Goal: Task Accomplishment & Management: Use online tool/utility

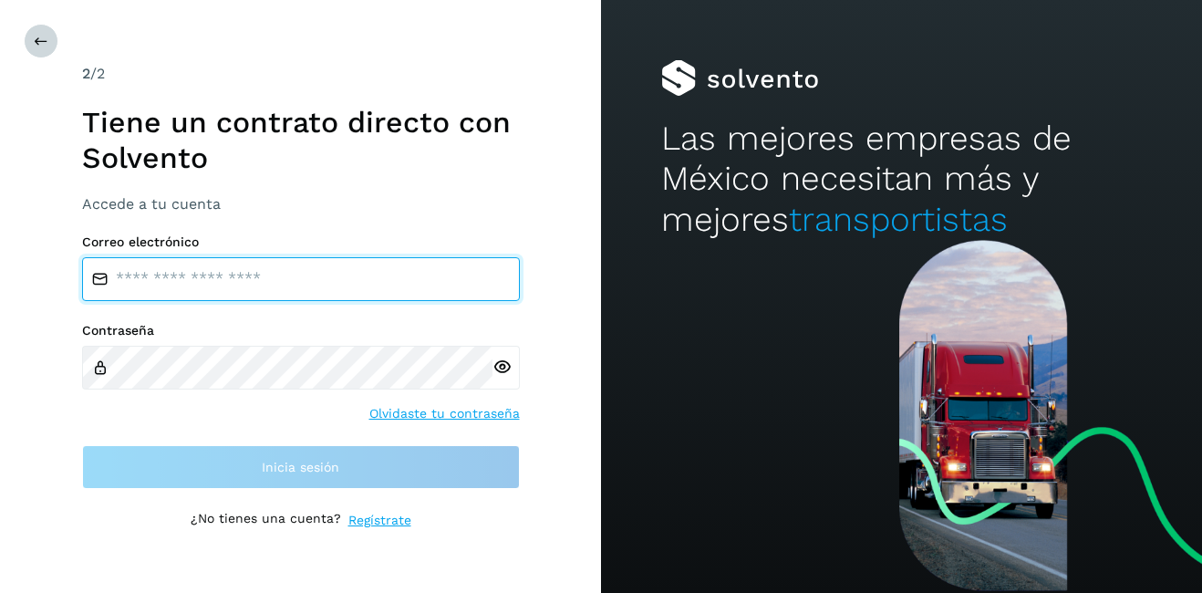
type input "**********"
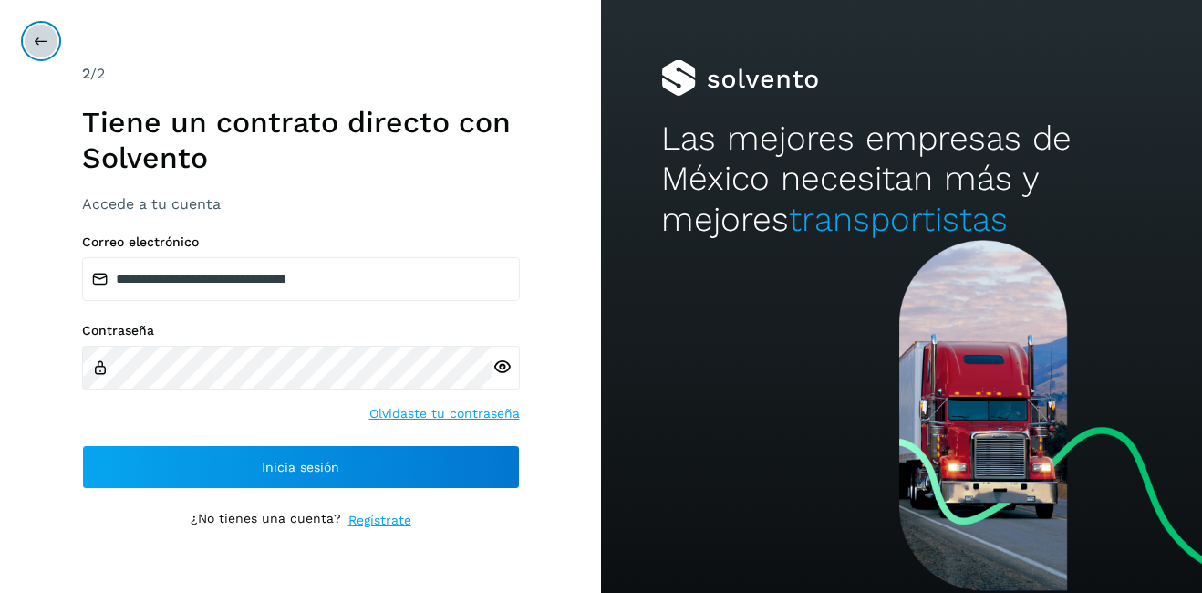
click at [49, 36] on button at bounding box center [41, 41] width 35 height 35
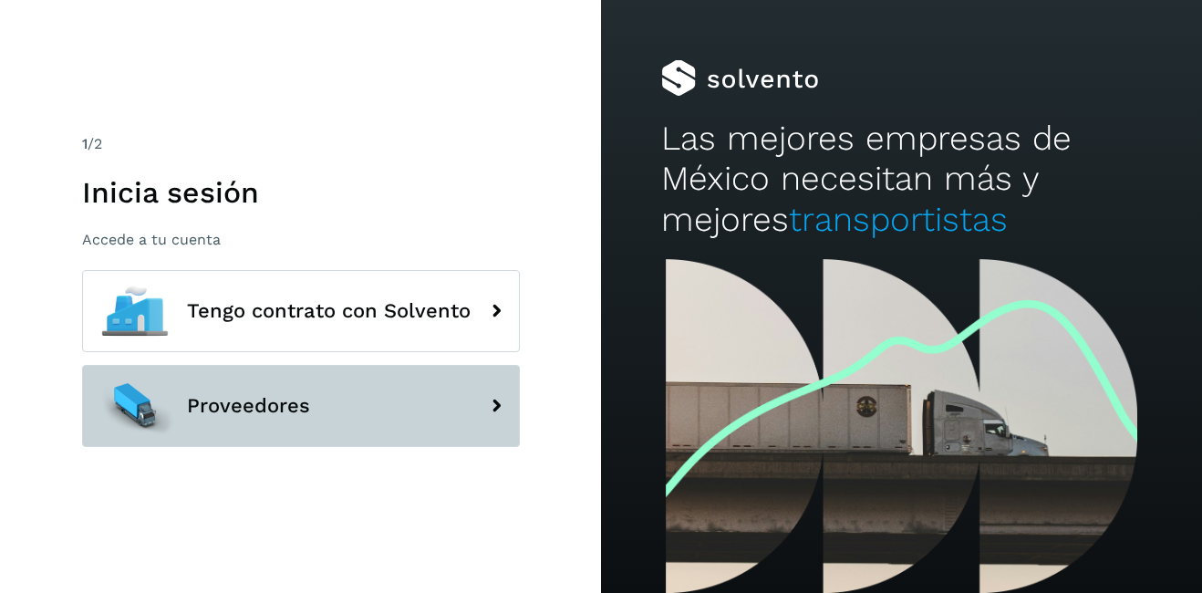
click at [202, 407] on span "Proveedores" at bounding box center [248, 406] width 123 height 22
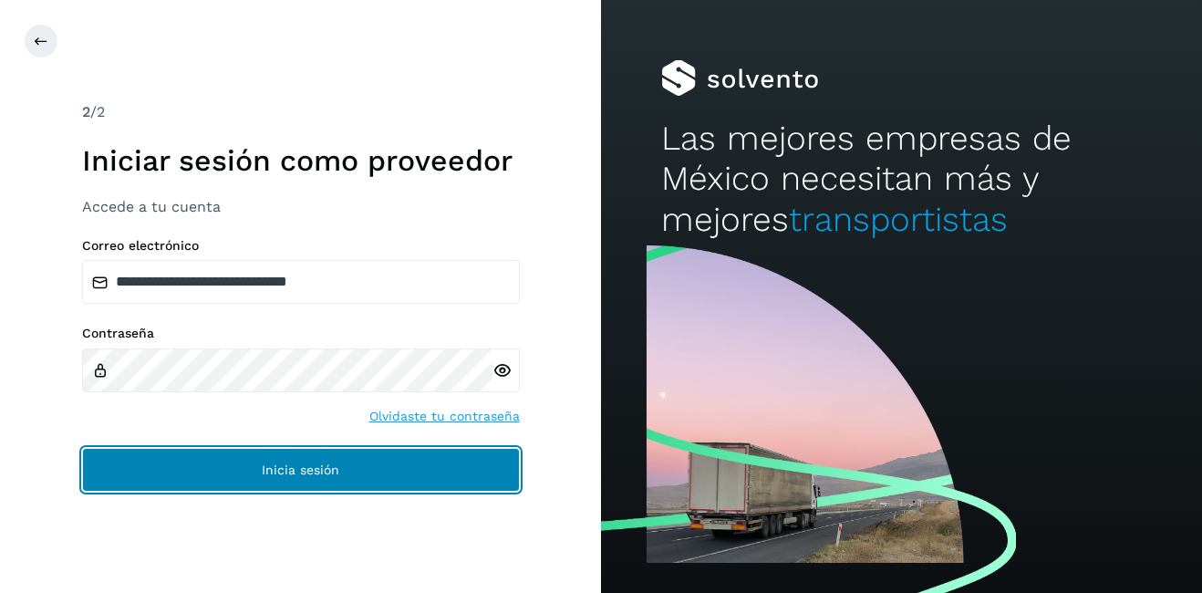
click at [267, 450] on button "Inicia sesión" at bounding box center [301, 470] width 438 height 44
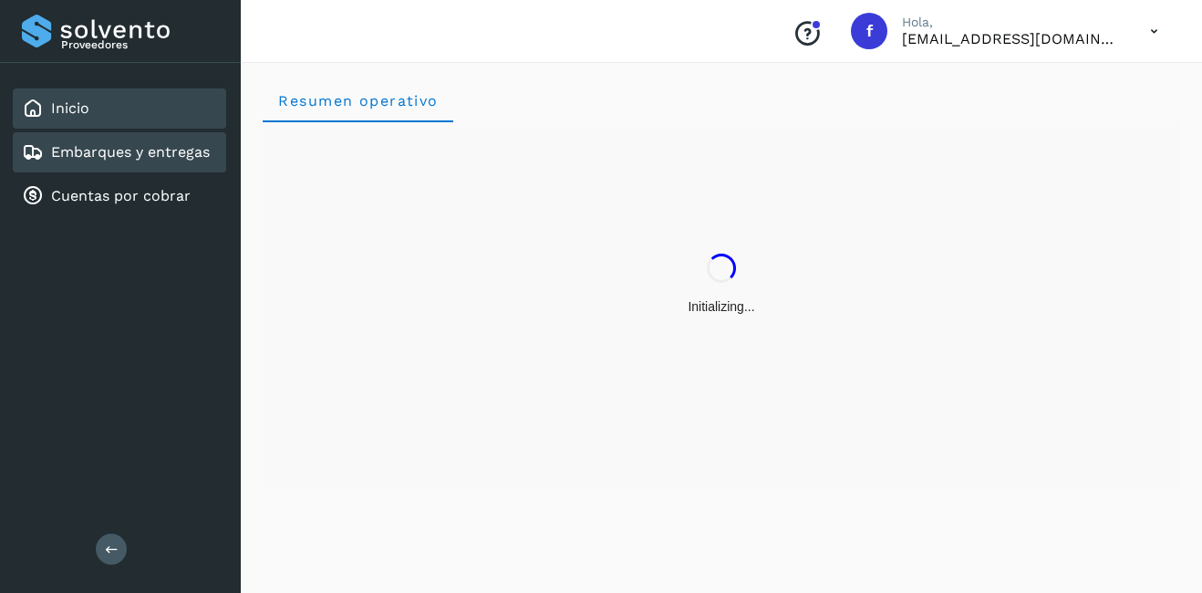
click at [139, 163] on div "Embarques y entregas" at bounding box center [119, 152] width 213 height 40
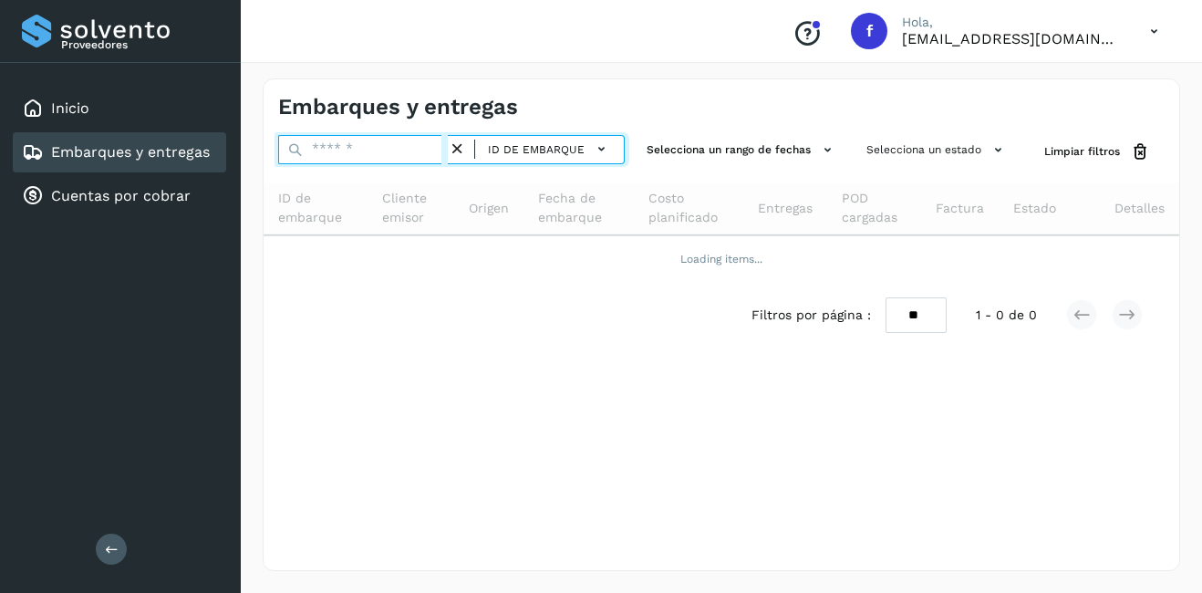
click at [342, 155] on input "text" at bounding box center [363, 149] width 170 height 29
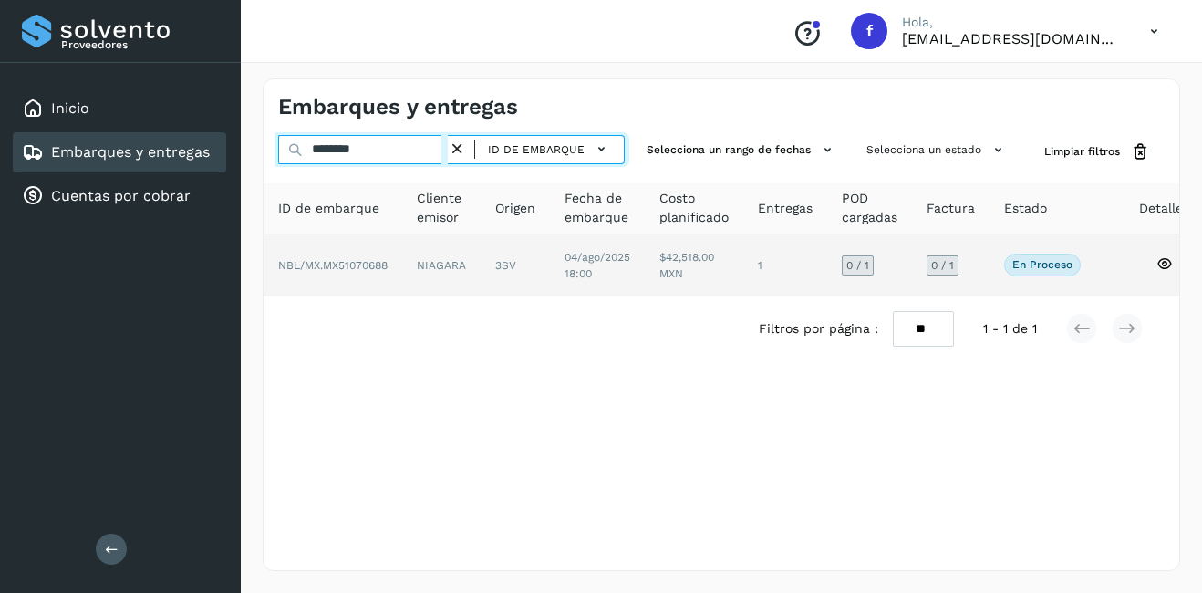
type input "********"
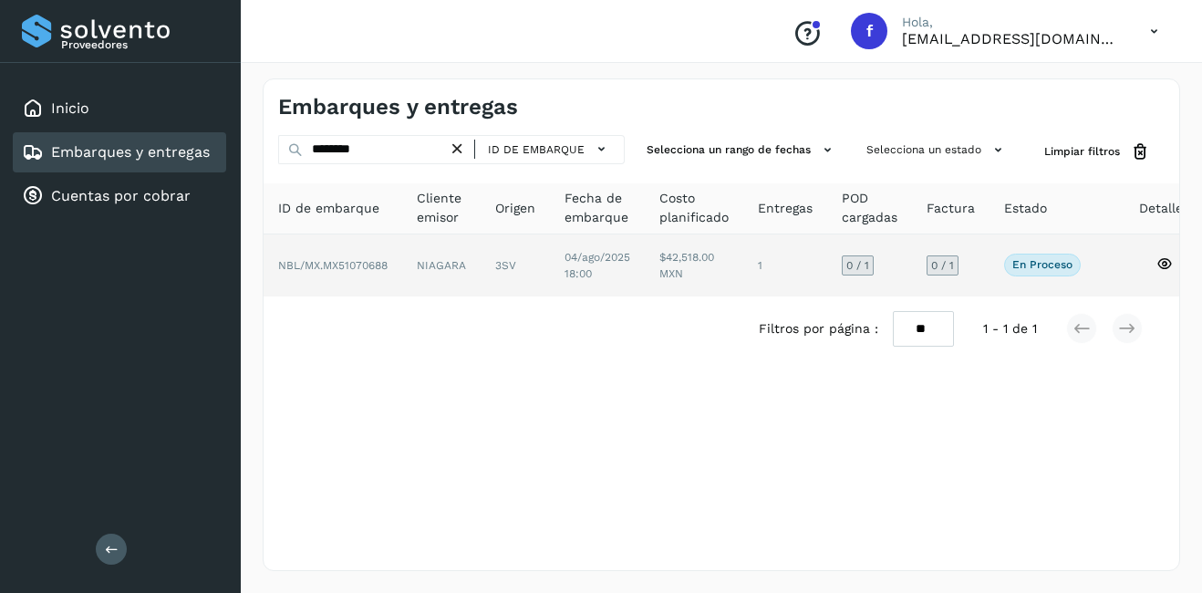
click at [481, 269] on td "NIAGARA" at bounding box center [515, 265] width 69 height 62
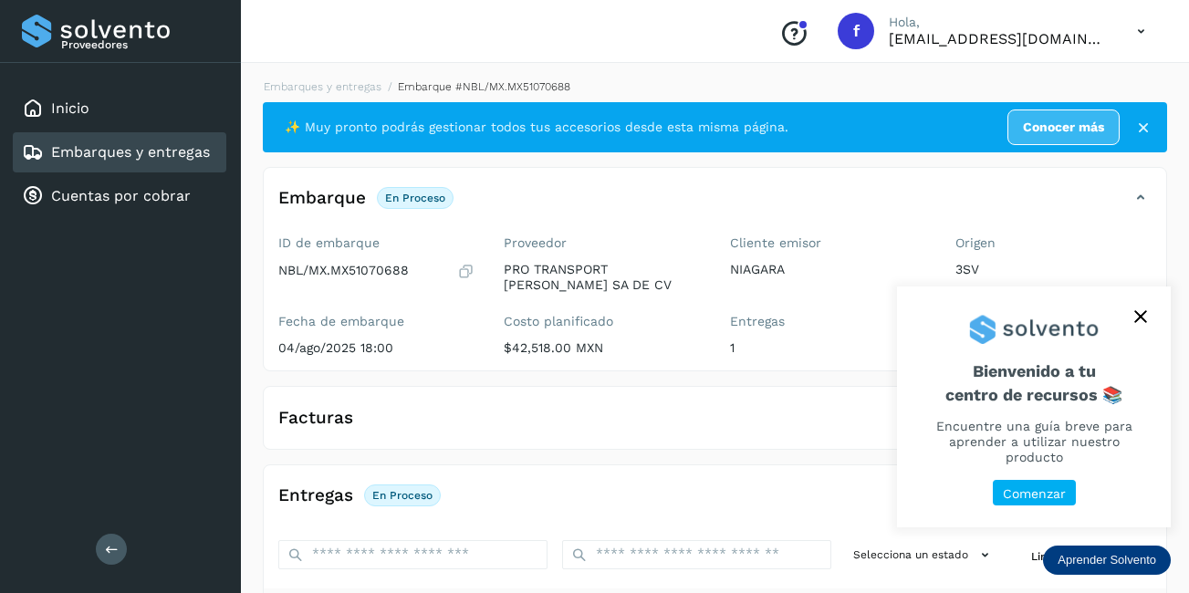
click at [1135, 310] on icon "close," at bounding box center [1140, 316] width 13 height 13
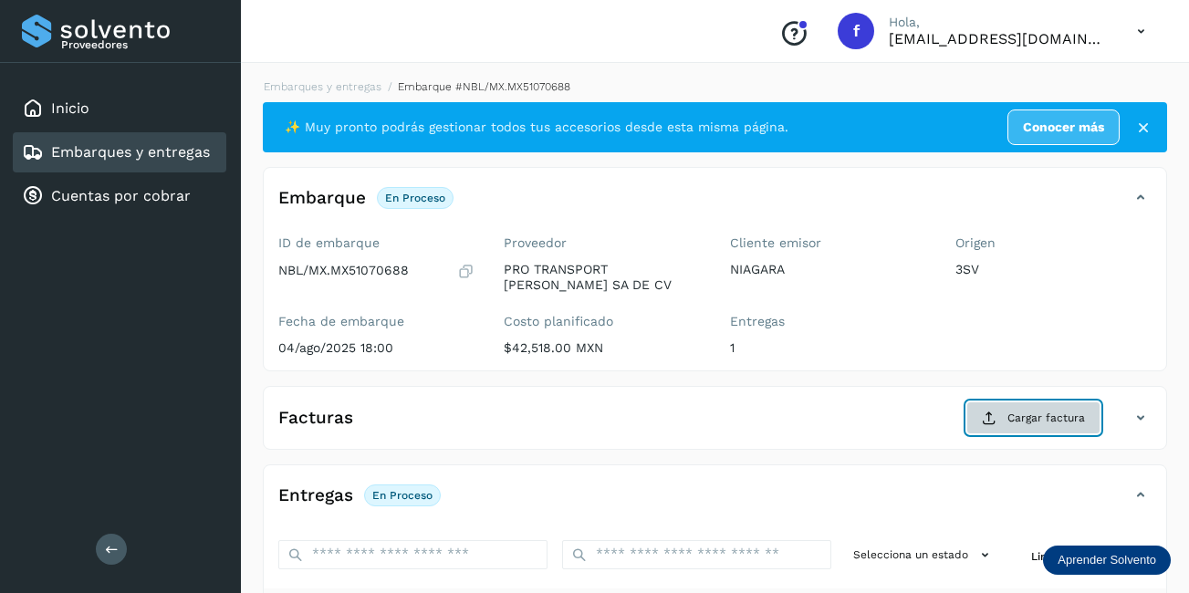
click at [1019, 416] on span "Cargar factura" at bounding box center [1046, 418] width 78 height 16
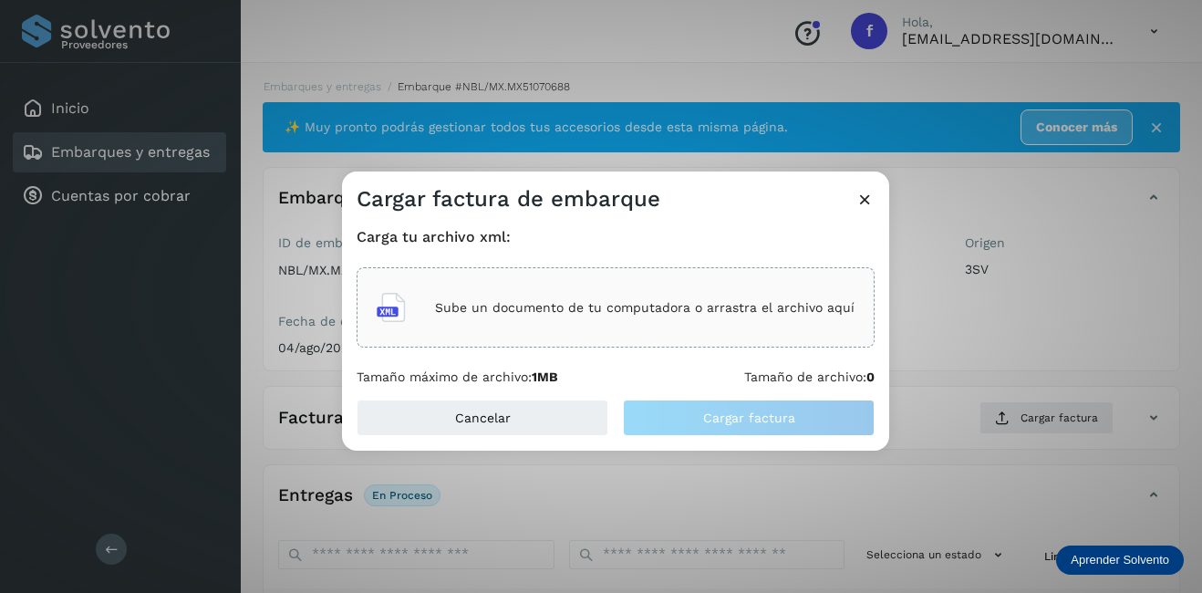
click at [509, 292] on div "Sube un documento de tu computadora o arrastra el archivo aquí" at bounding box center [616, 307] width 478 height 49
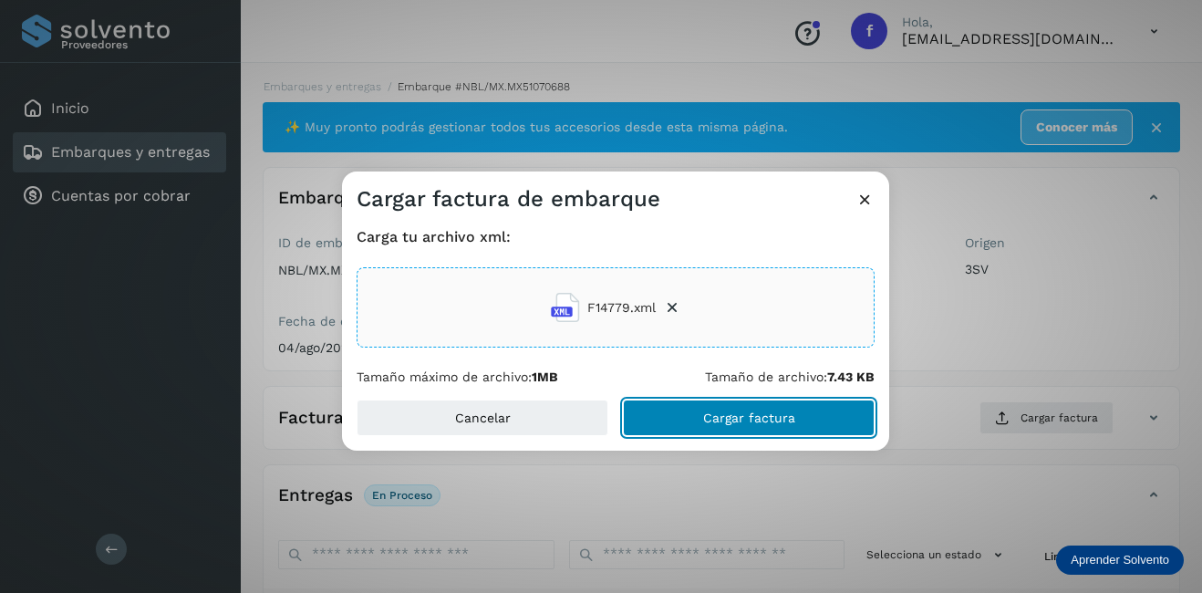
click at [751, 414] on span "Cargar factura" at bounding box center [749, 417] width 92 height 13
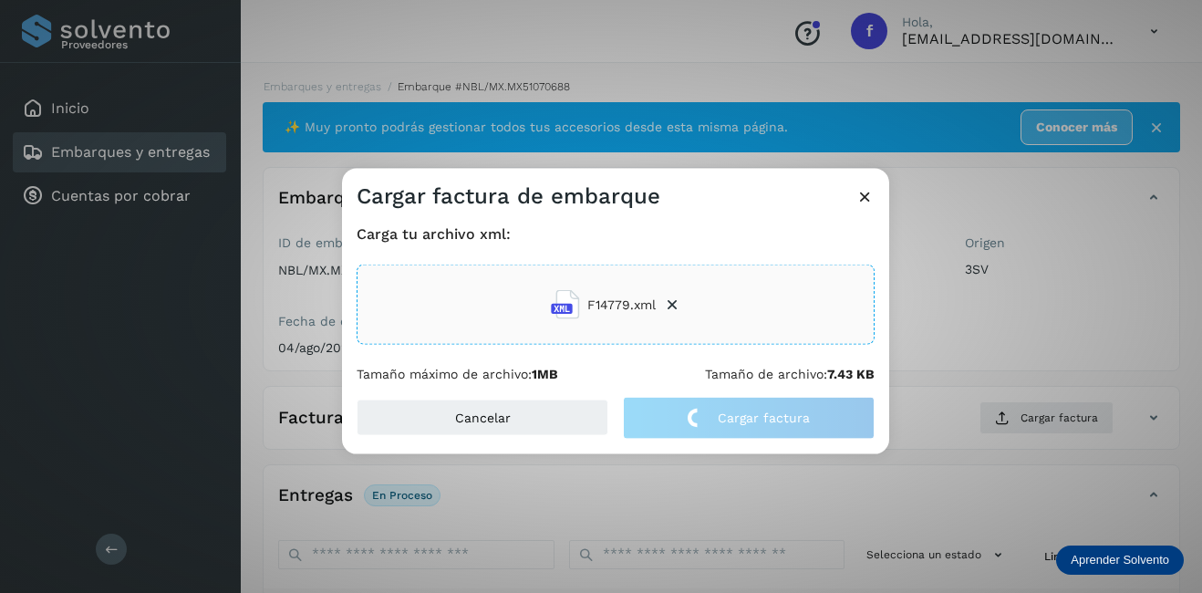
click at [995, 350] on div "Cargar factura de embarque Carga tu archivo xml: F14779.xml Tamaño máximo de ar…" at bounding box center [601, 296] width 1202 height 593
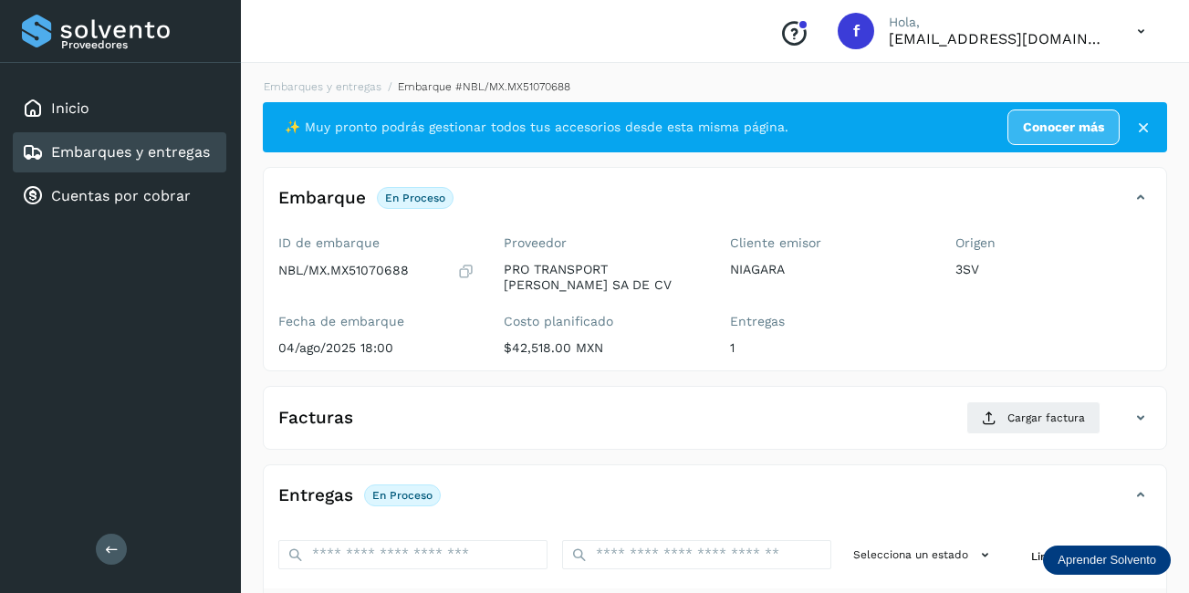
scroll to position [286, 0]
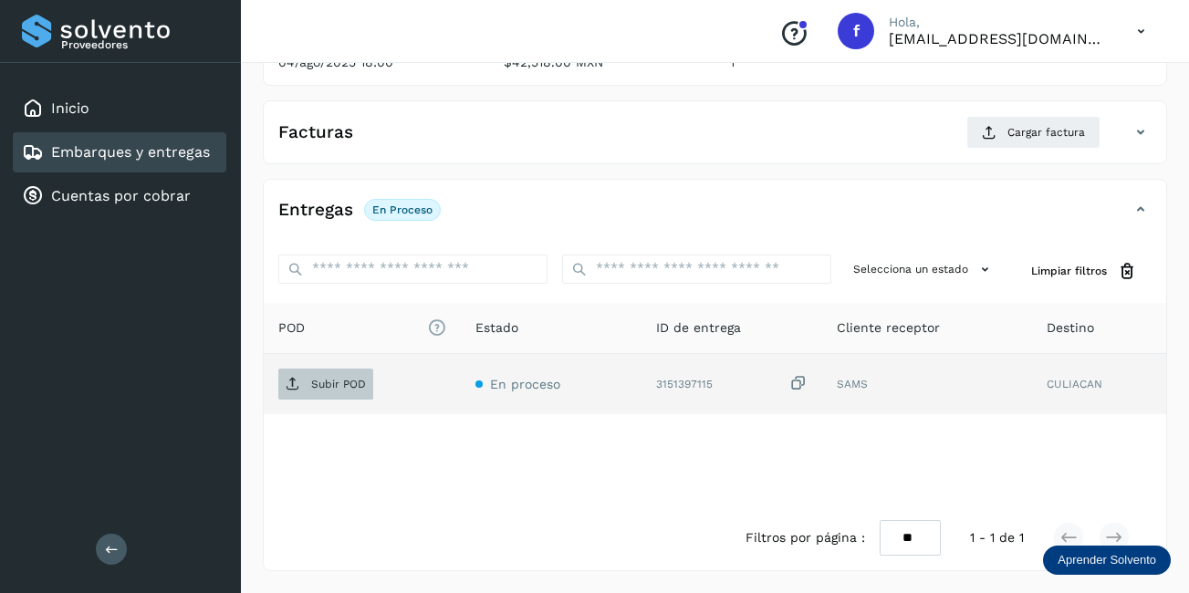
click at [318, 387] on p "Subir POD" at bounding box center [338, 384] width 55 height 13
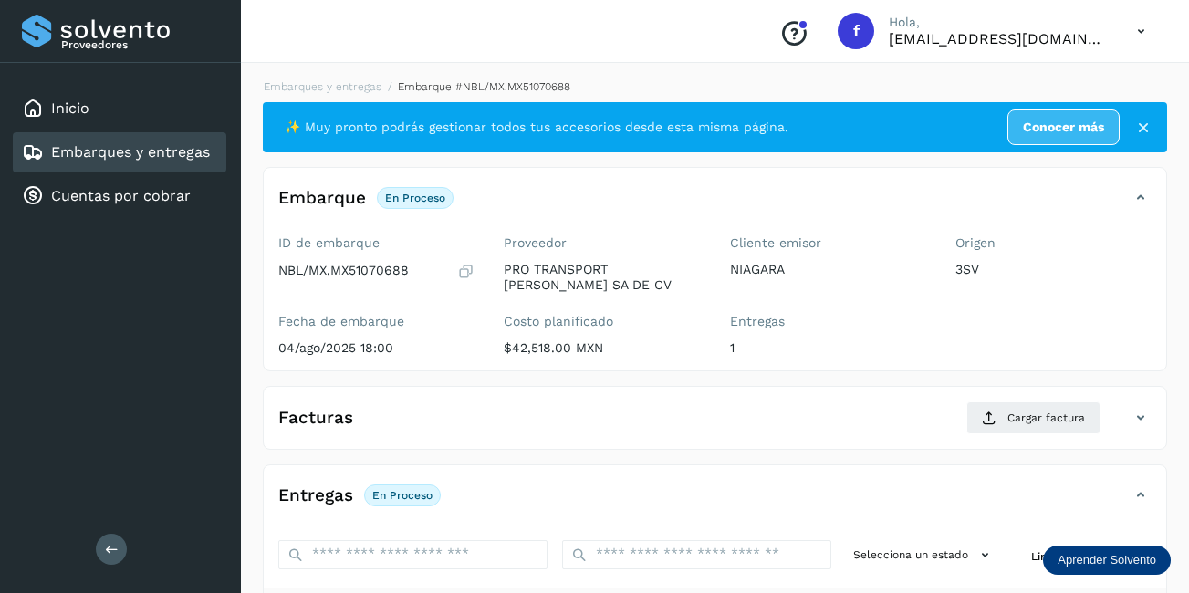
scroll to position [91, 0]
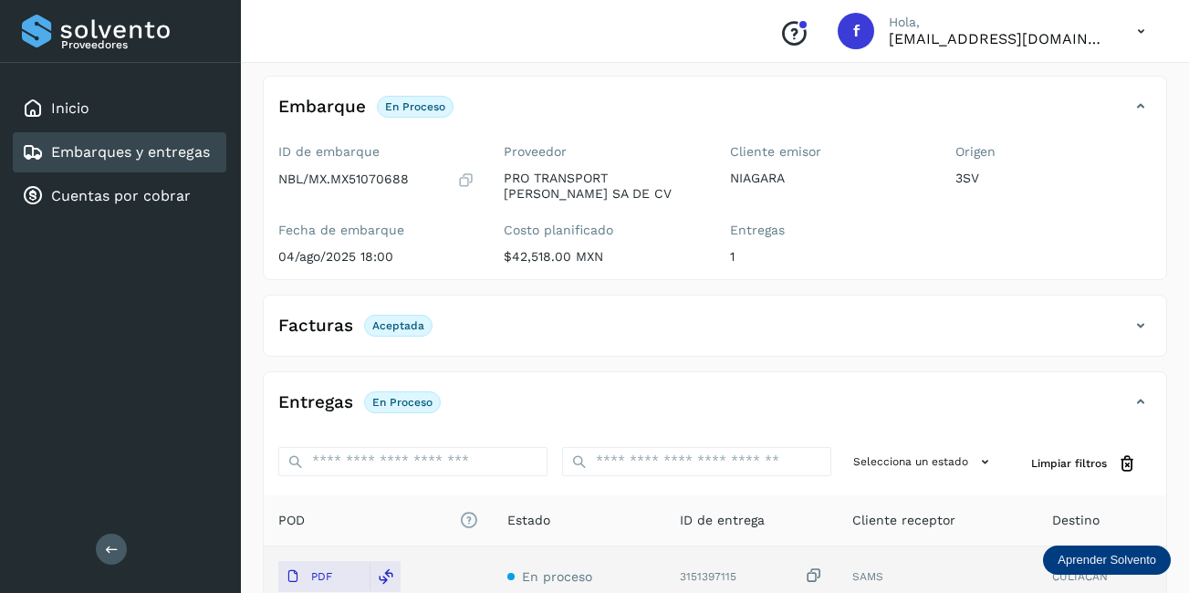
click at [180, 160] on link "Embarques y entregas" at bounding box center [130, 151] width 159 height 17
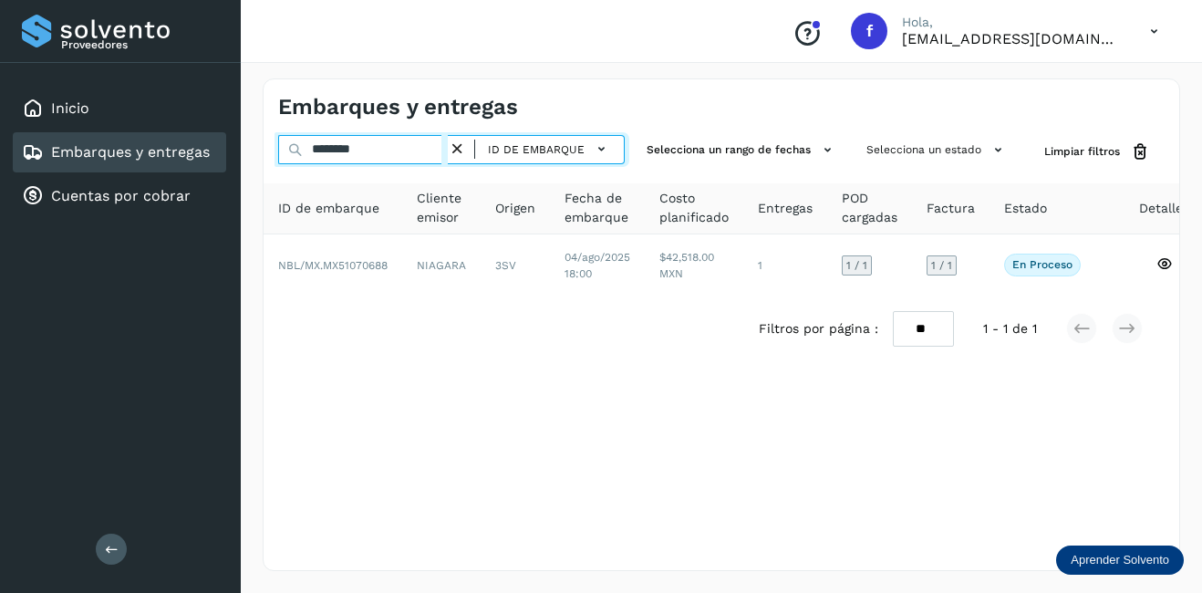
drag, startPoint x: 379, startPoint y: 154, endPoint x: 288, endPoint y: 150, distance: 90.4
click at [288, 150] on div "******** ID de embarque" at bounding box center [451, 152] width 347 height 34
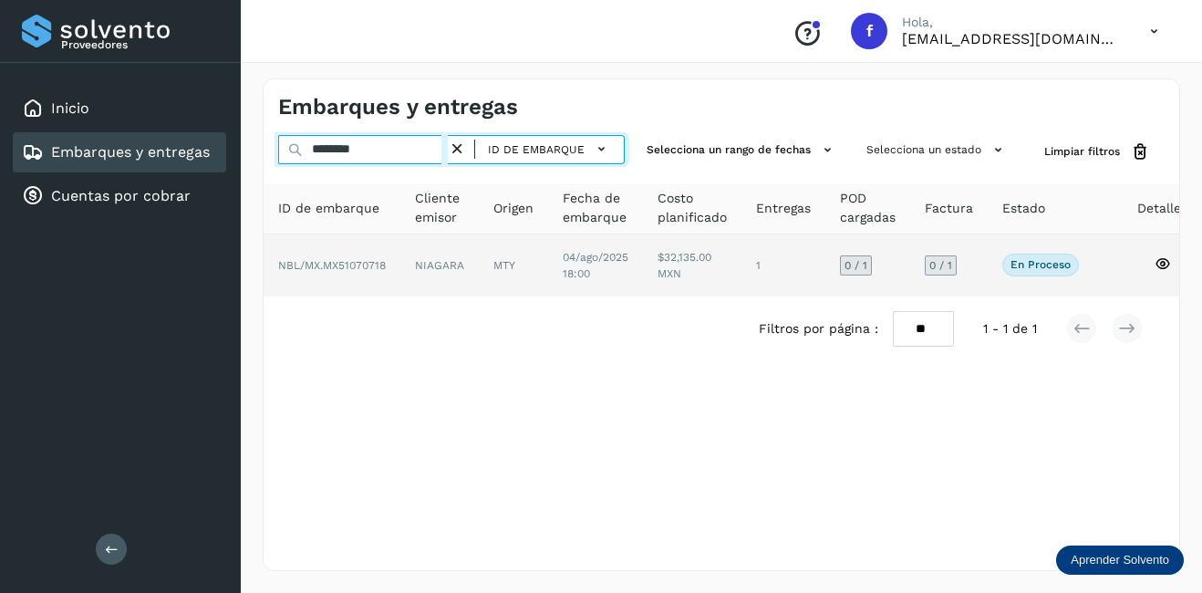
type input "********"
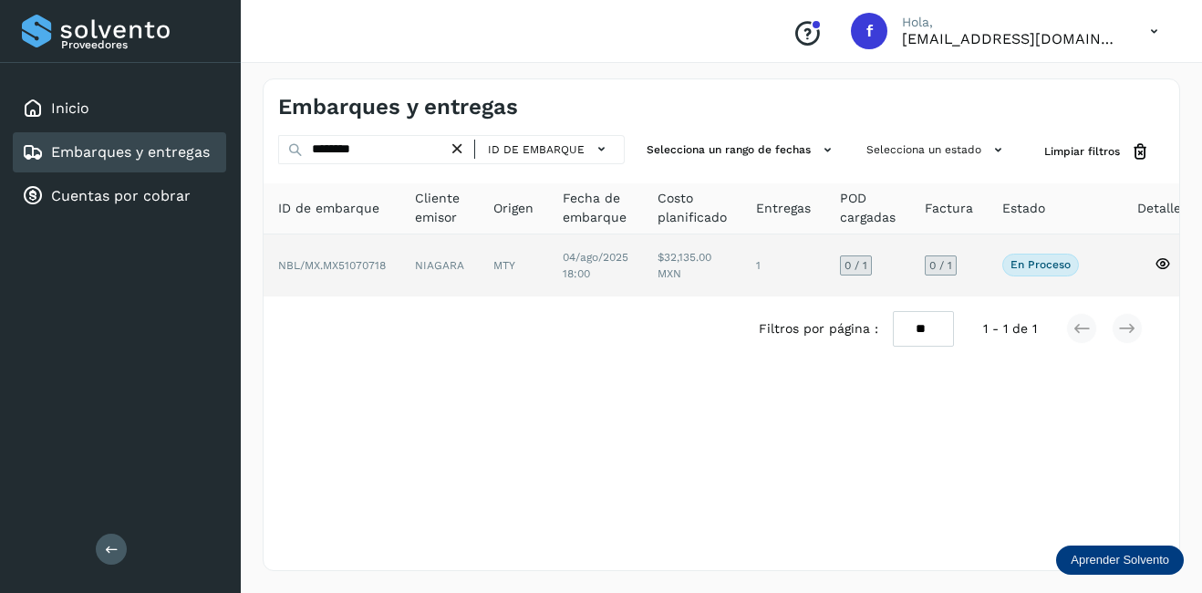
click at [401, 273] on td "NBL/MX.MX51070718" at bounding box center [440, 265] width 78 height 62
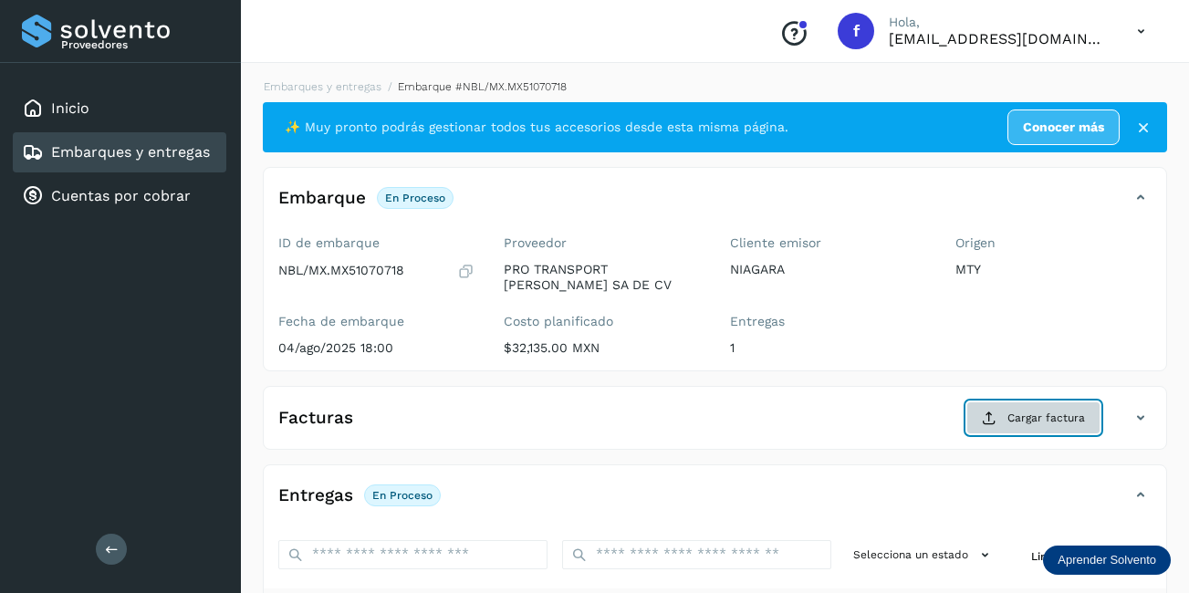
click at [1008, 423] on span "Cargar factura" at bounding box center [1046, 418] width 78 height 16
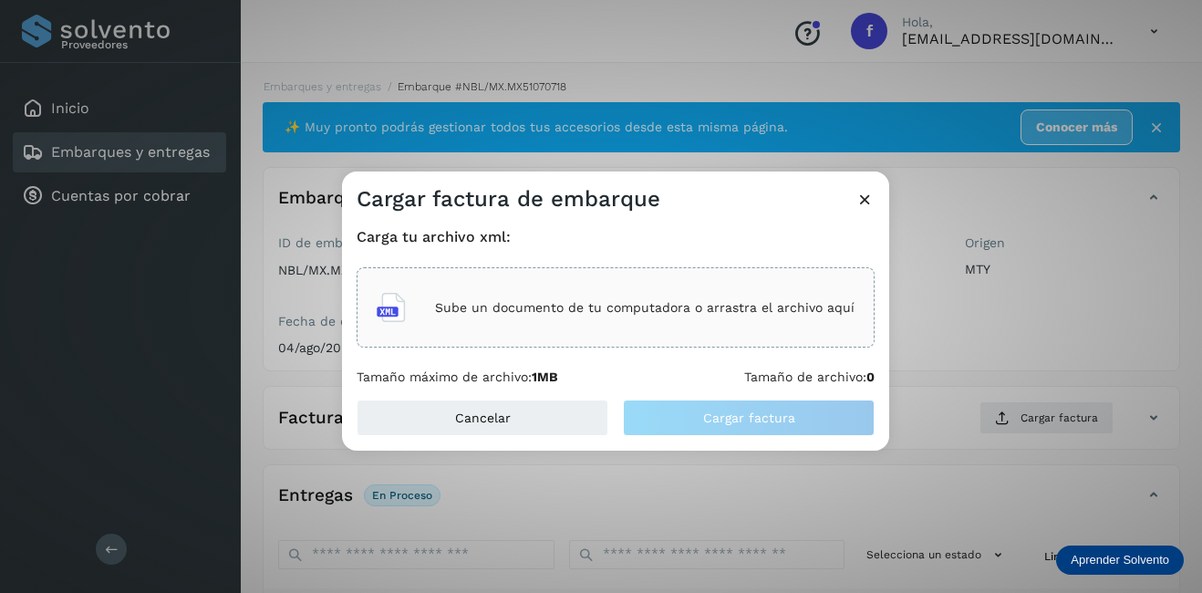
click at [583, 314] on p "Sube un documento de tu computadora o arrastra el archivo aquí" at bounding box center [645, 308] width 420 height 16
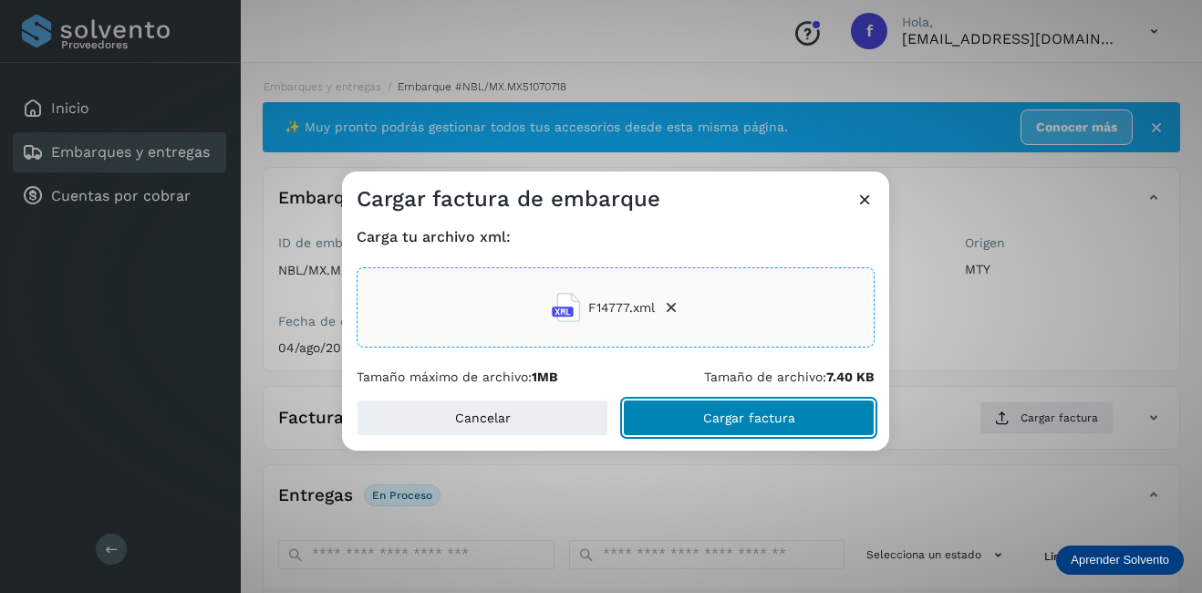
drag, startPoint x: 794, startPoint y: 408, endPoint x: 887, endPoint y: 384, distance: 96.0
click at [793, 408] on button "Cargar factura" at bounding box center [749, 418] width 252 height 36
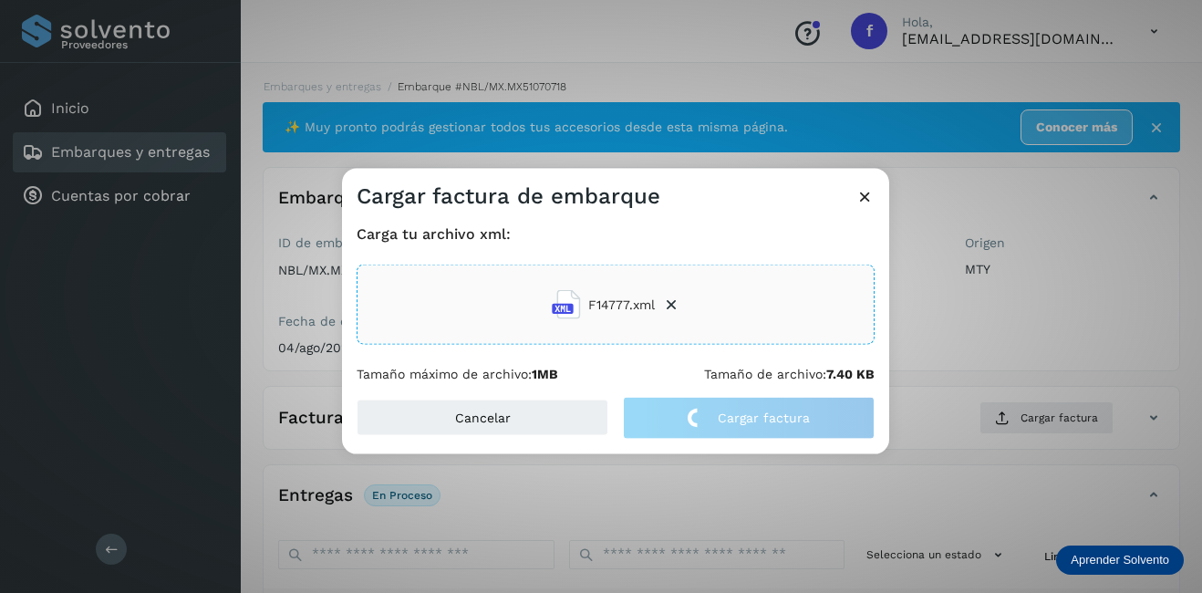
drag, startPoint x: 1020, startPoint y: 261, endPoint x: 913, endPoint y: 309, distance: 117.2
click at [1021, 261] on div "Cargar factura de embarque Carga tu archivo xml: F14777.xml Tamaño máximo de ar…" at bounding box center [601, 296] width 1202 height 593
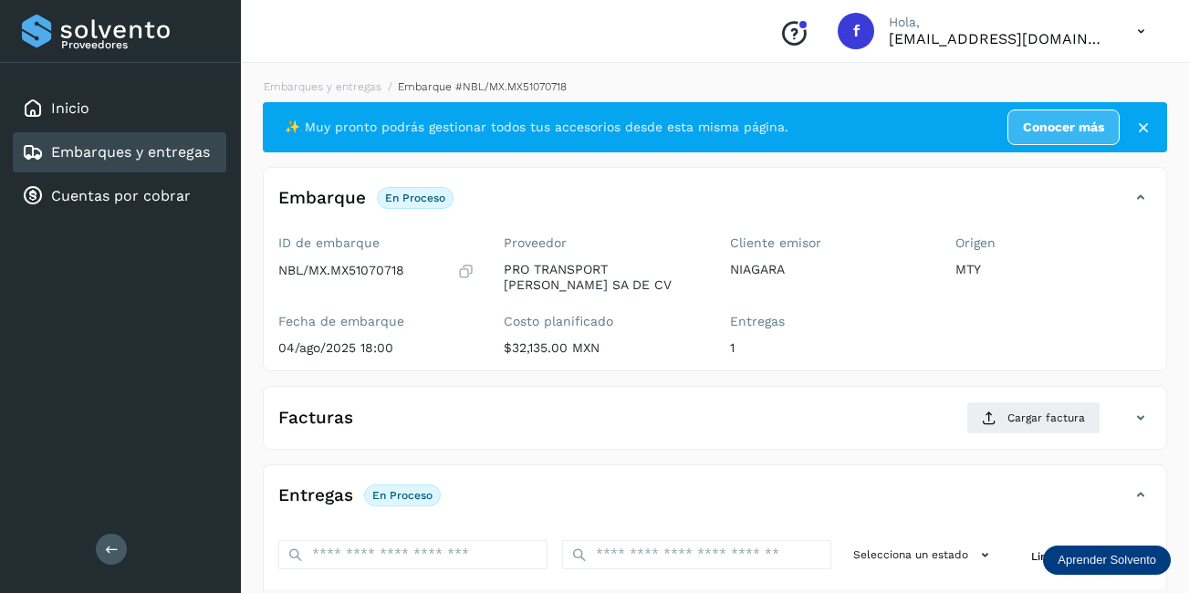
scroll to position [286, 0]
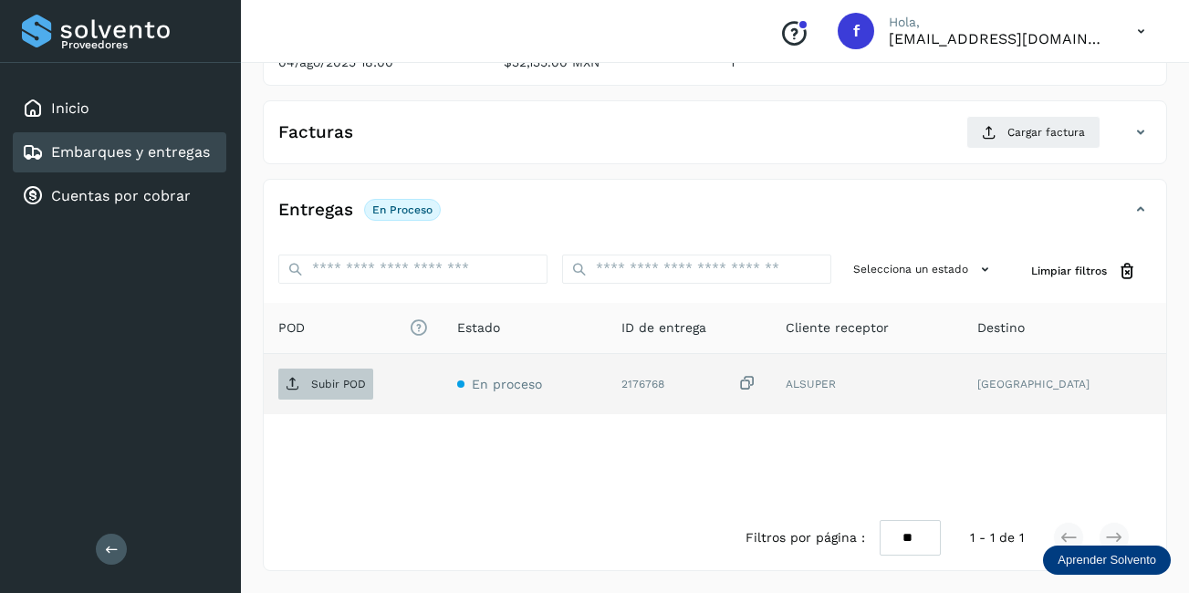
click at [315, 396] on span "Subir POD" at bounding box center [325, 384] width 95 height 29
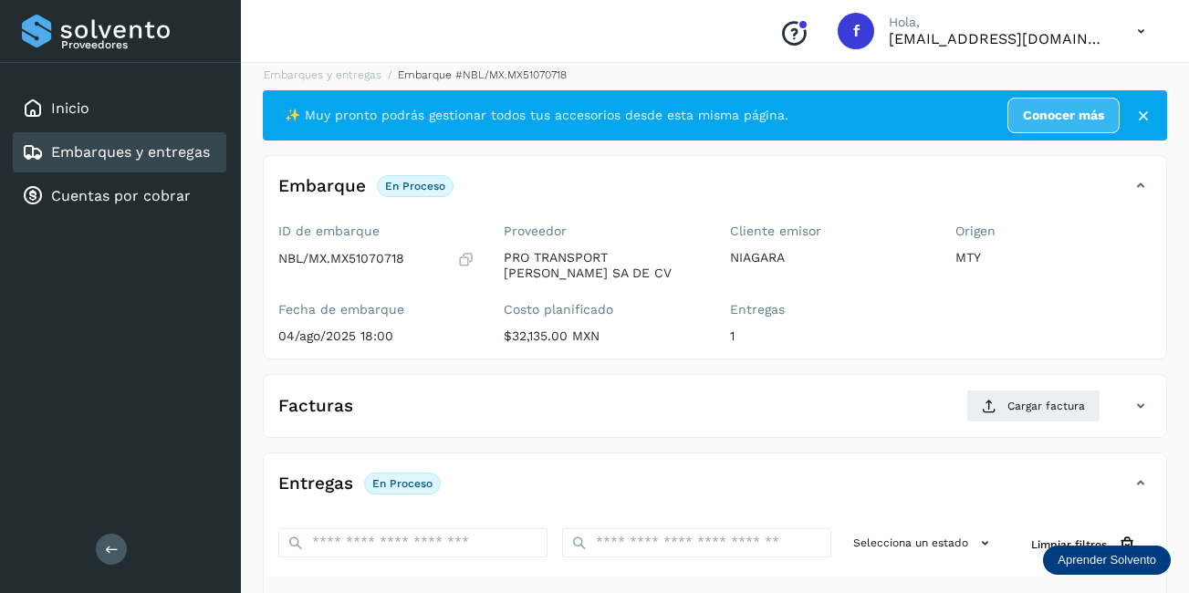
scroll to position [0, 0]
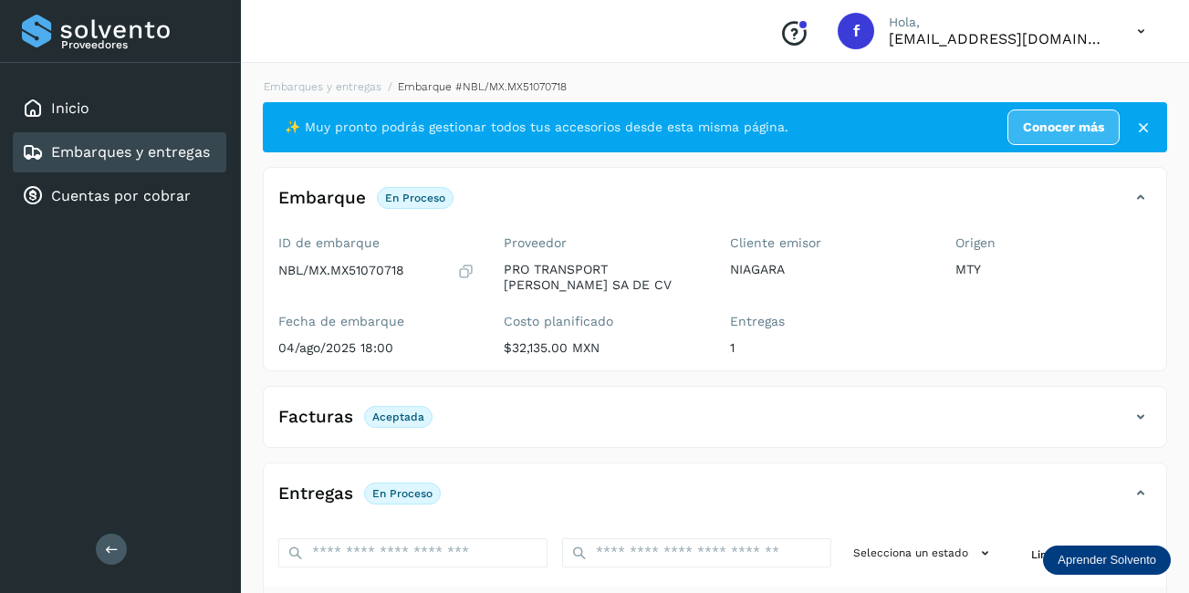
click at [181, 156] on link "Embarques y entregas" at bounding box center [130, 151] width 159 height 17
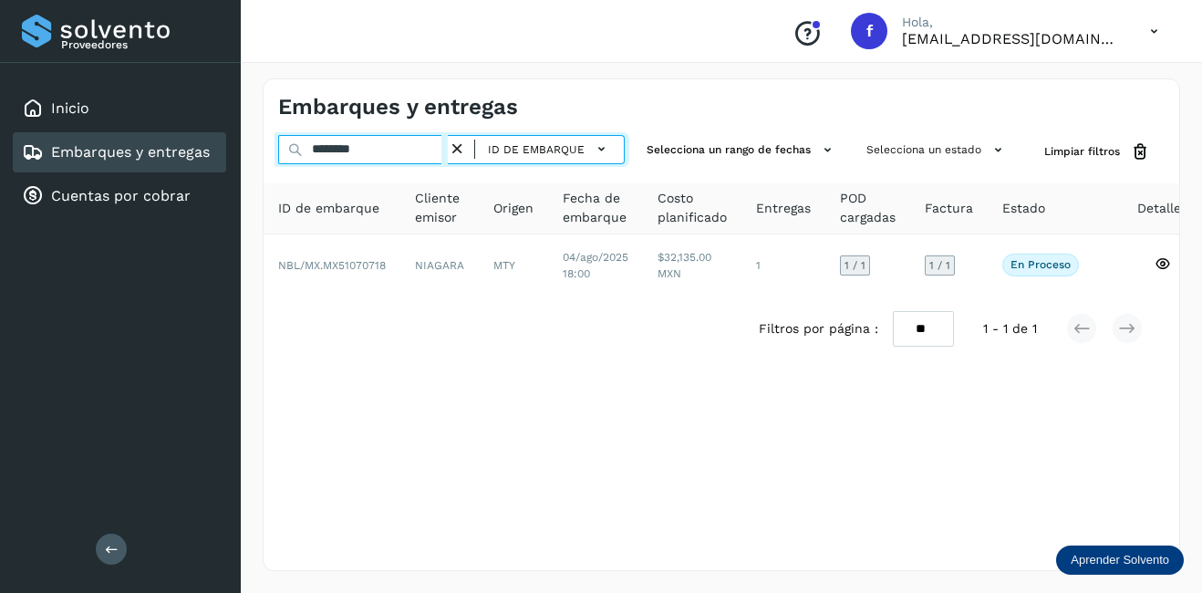
click at [401, 151] on input "********" at bounding box center [363, 149] width 170 height 29
drag, startPoint x: 401, startPoint y: 151, endPoint x: 251, endPoint y: 153, distance: 150.5
click at [251, 153] on div "Embarques y entregas ******** ID de embarque Selecciona un rango de fechas Sele…" at bounding box center [722, 325] width 962 height 536
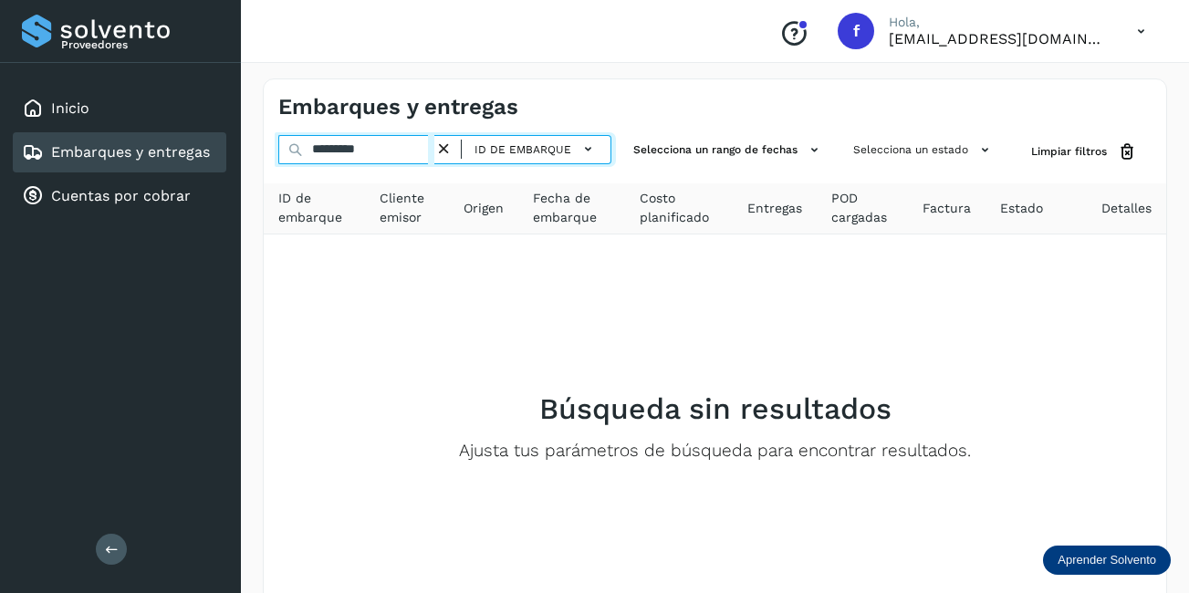
drag, startPoint x: 396, startPoint y: 149, endPoint x: 278, endPoint y: 161, distance: 118.4
click at [278, 161] on input "*********" at bounding box center [356, 149] width 156 height 29
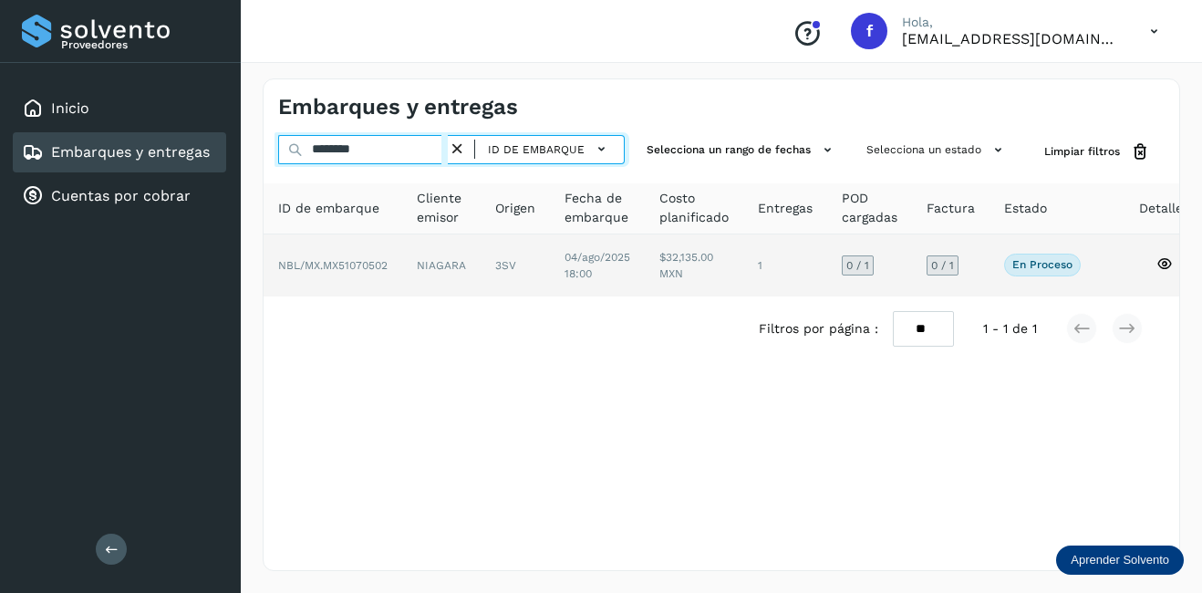
type input "********"
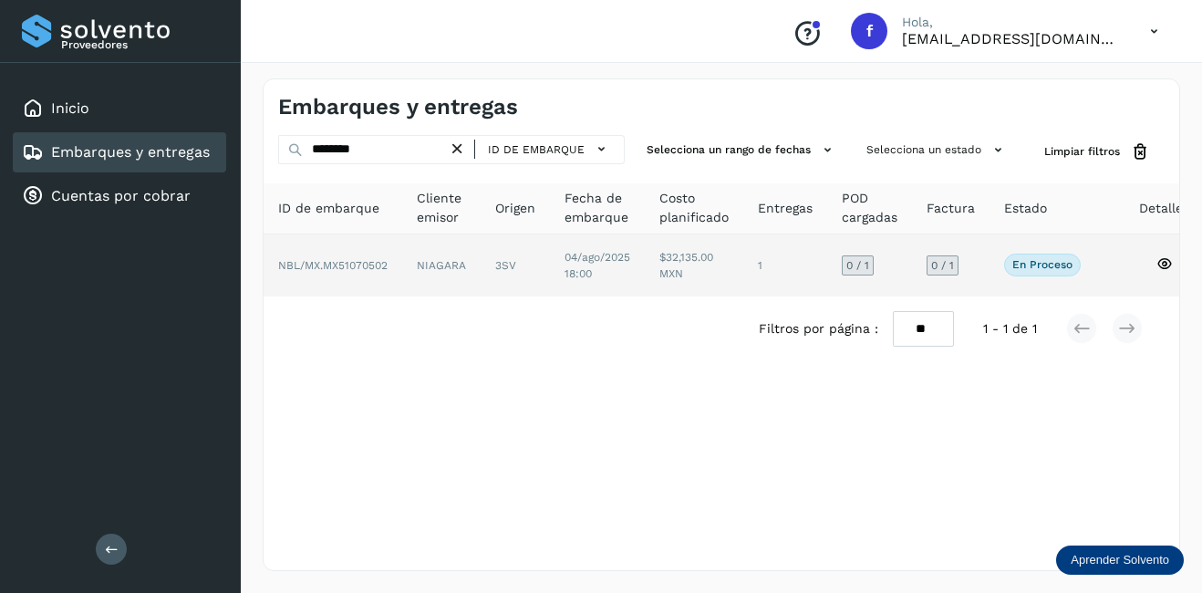
click at [481, 256] on td "NIAGARA" at bounding box center [515, 265] width 69 height 62
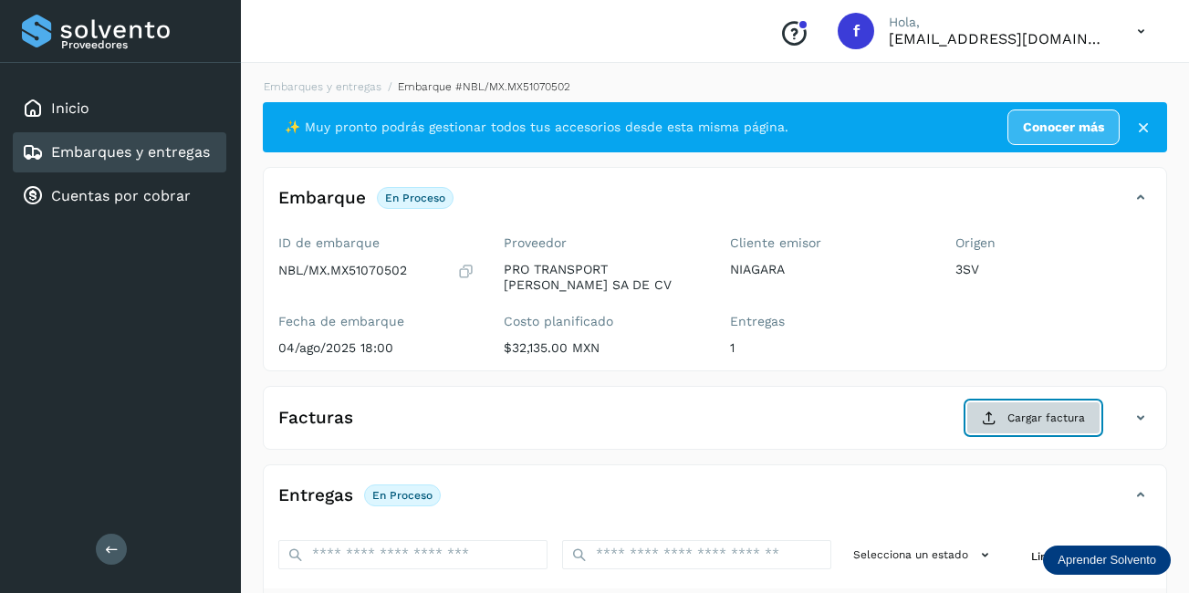
click at [1059, 428] on button "Cargar factura" at bounding box center [1033, 417] width 134 height 33
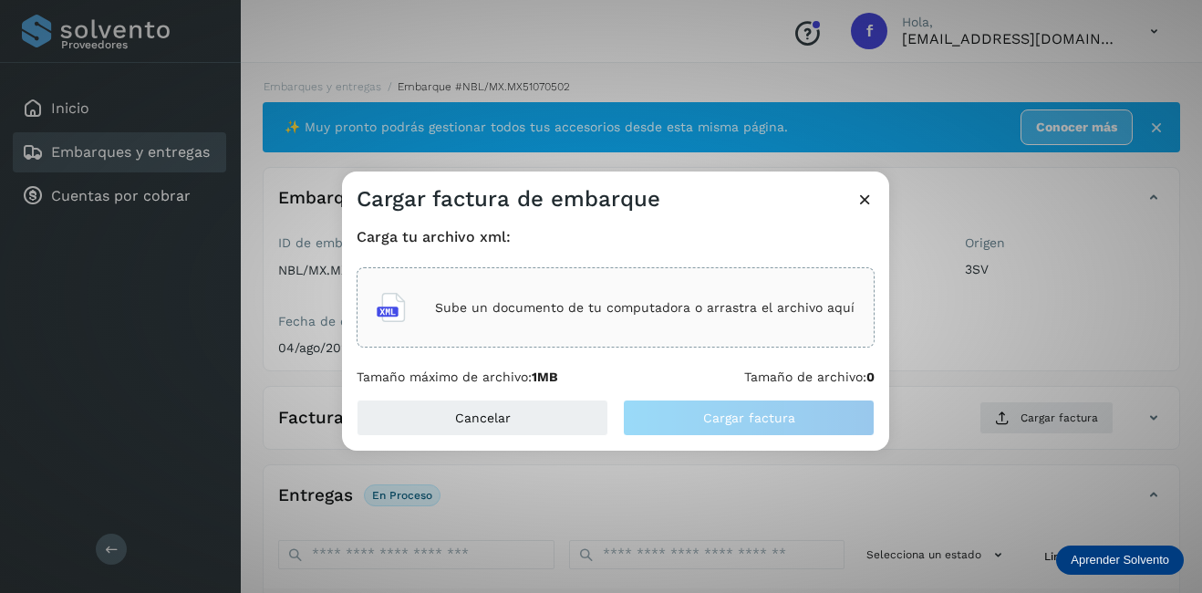
click at [513, 301] on p "Sube un documento de tu computadora o arrastra el archivo aquí" at bounding box center [645, 308] width 420 height 16
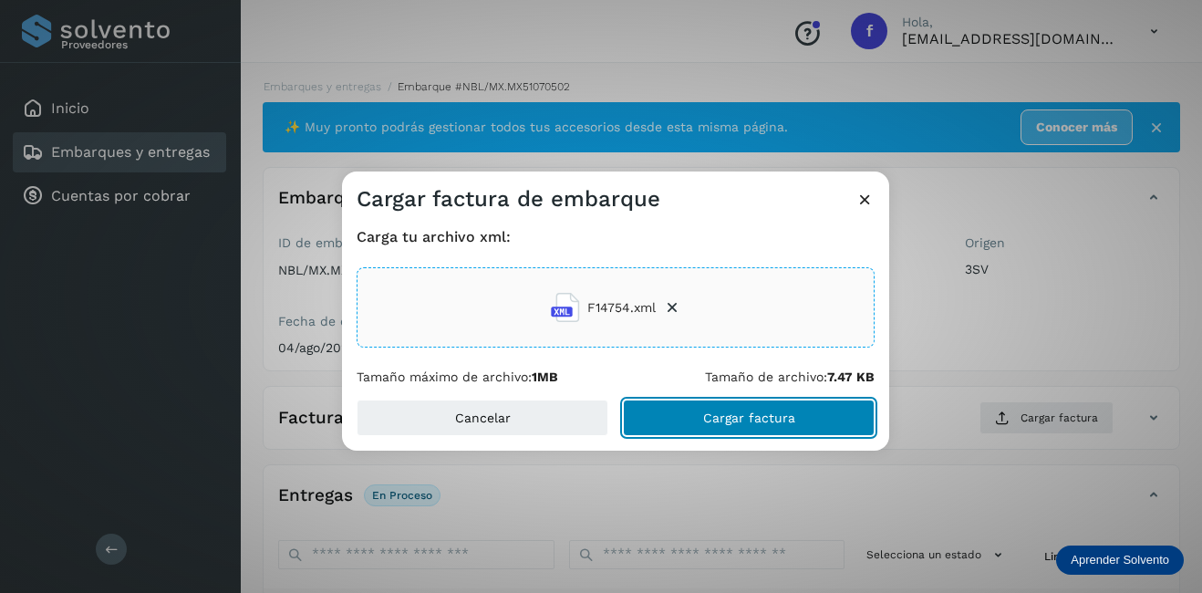
click at [743, 428] on button "Cargar factura" at bounding box center [749, 418] width 252 height 36
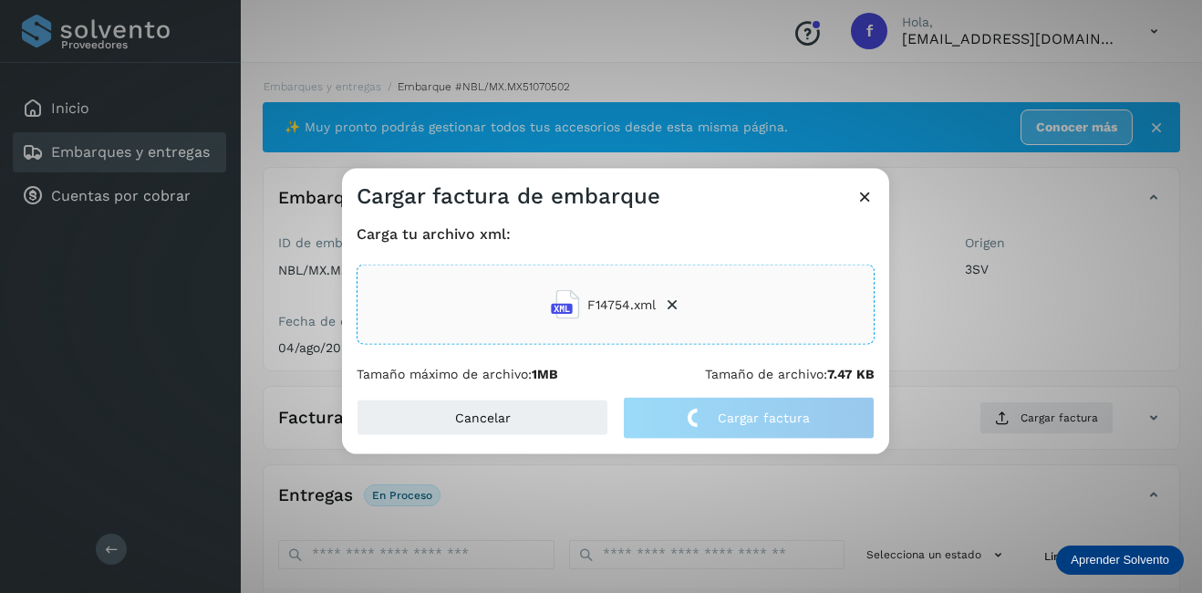
click at [1031, 341] on div "Cargar factura de embarque Carga tu archivo xml: F14754.xml Tamaño máximo de ar…" at bounding box center [601, 296] width 1202 height 593
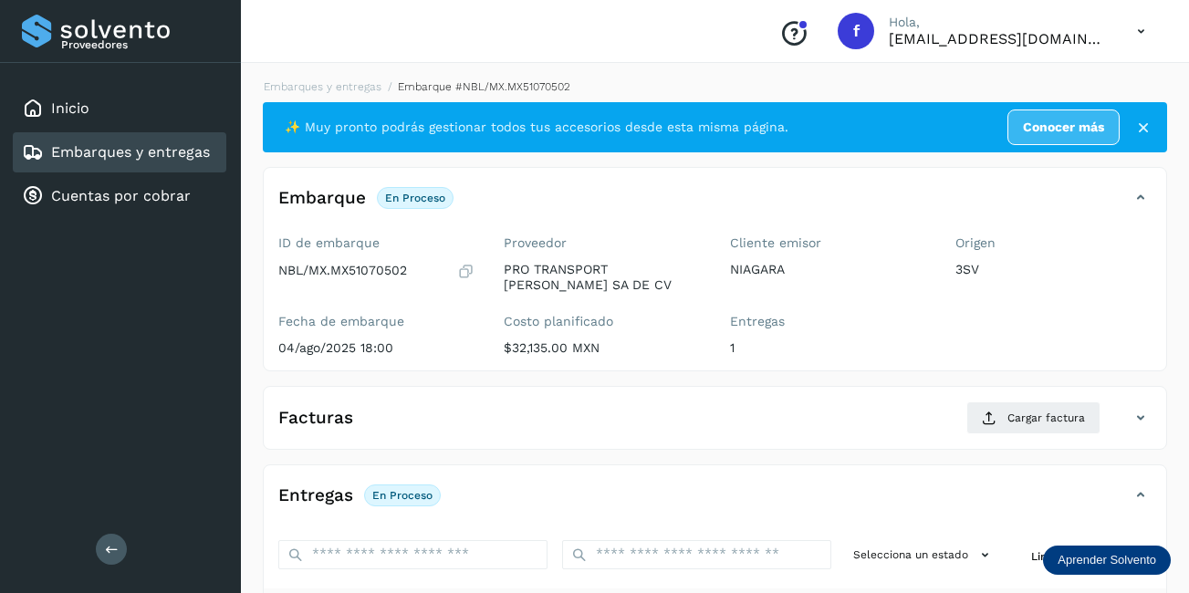
scroll to position [286, 0]
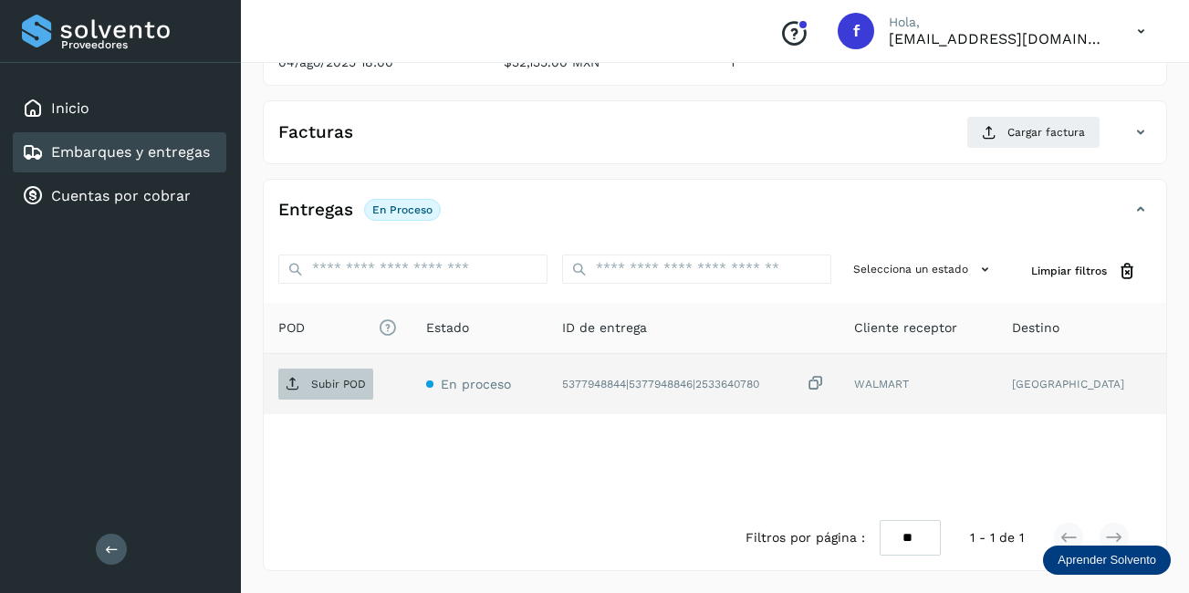
click at [300, 378] on span "Subir POD" at bounding box center [325, 384] width 95 height 29
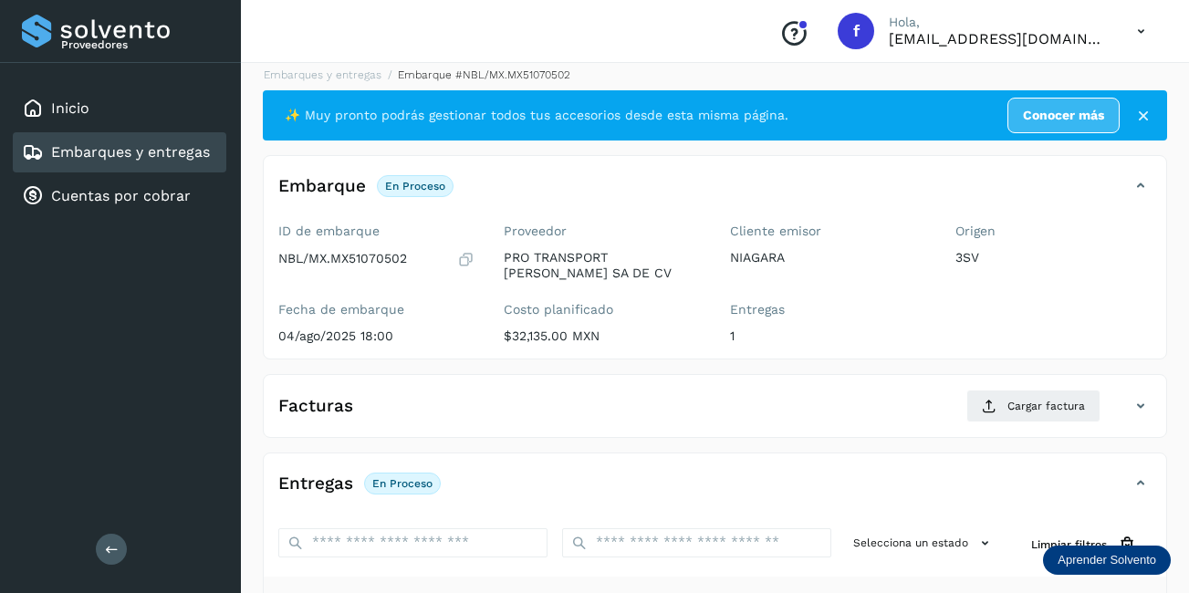
click at [202, 161] on div "Embarques y entregas" at bounding box center [116, 152] width 188 height 22
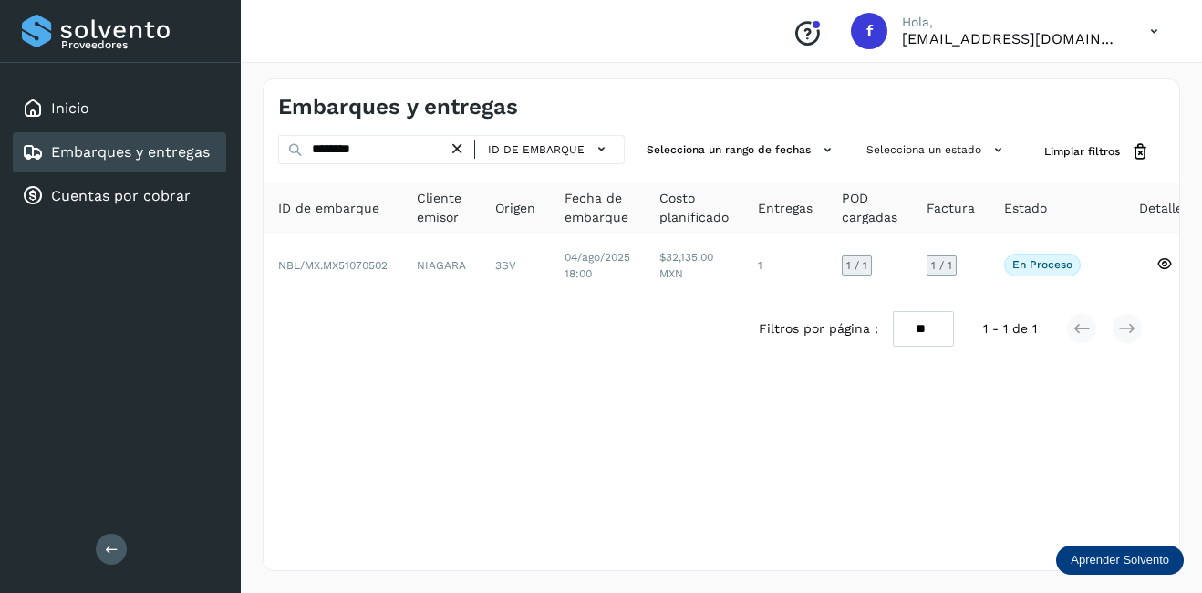
click at [455, 148] on icon at bounding box center [457, 149] width 19 height 19
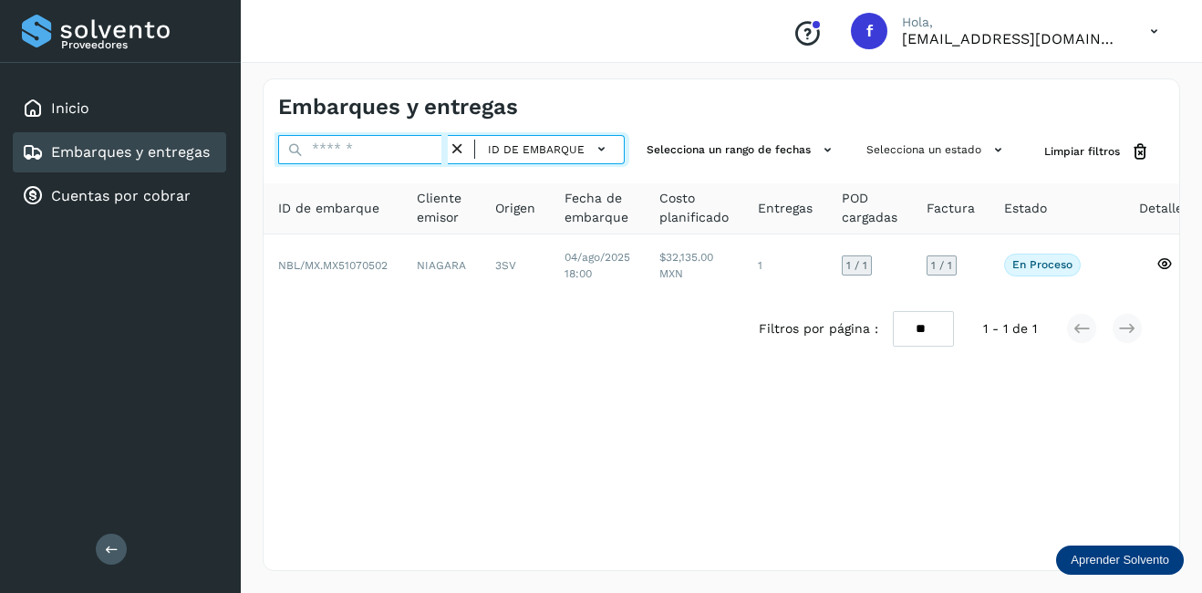
click at [390, 159] on input "text" at bounding box center [363, 149] width 170 height 29
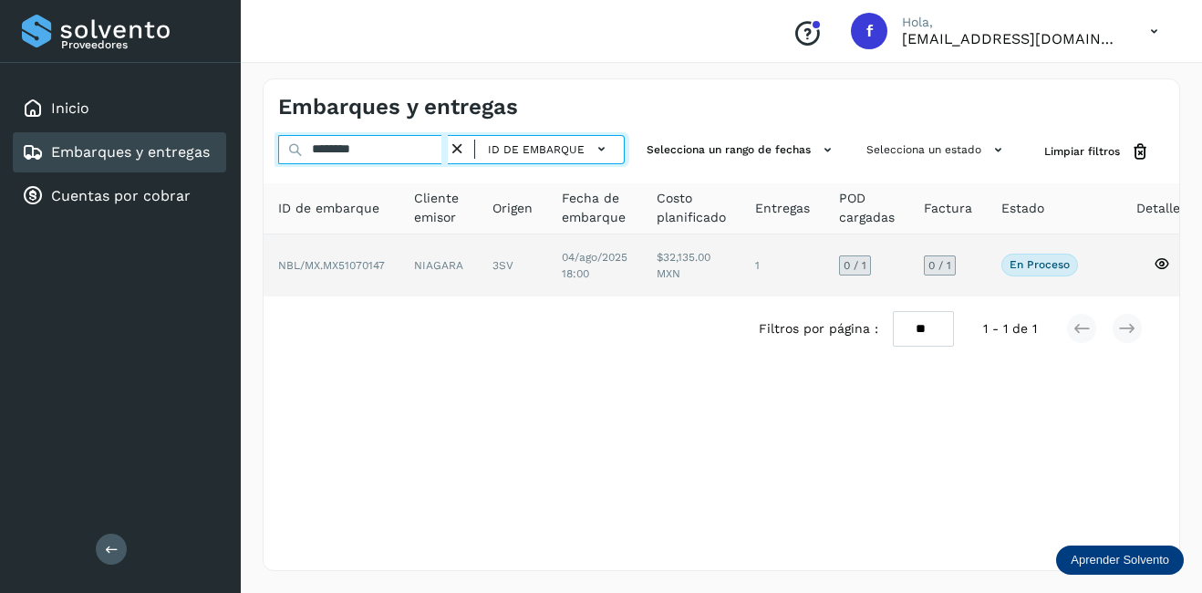
type input "********"
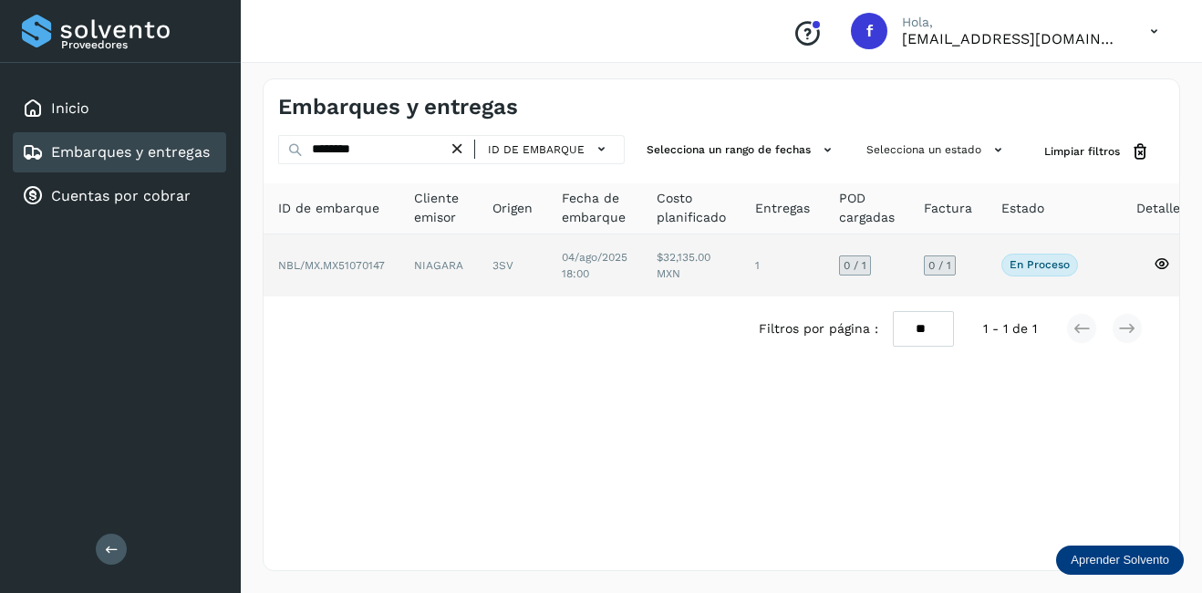
click at [374, 271] on span "NBL/MX.MX51070147" at bounding box center [331, 265] width 107 height 13
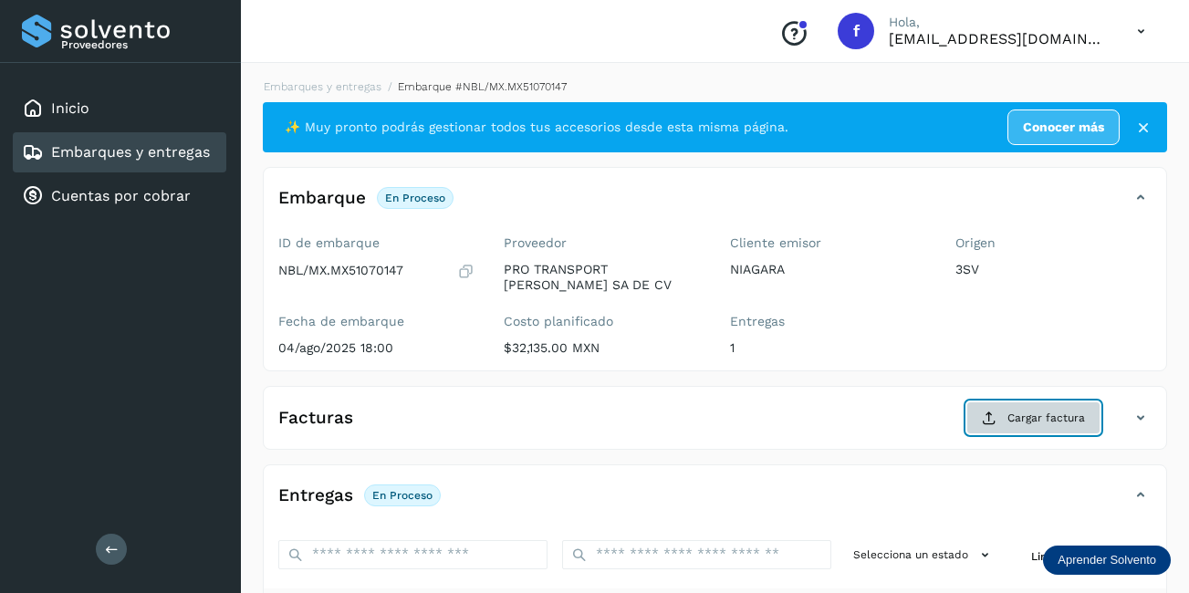
click at [1049, 412] on span "Cargar factura" at bounding box center [1046, 418] width 78 height 16
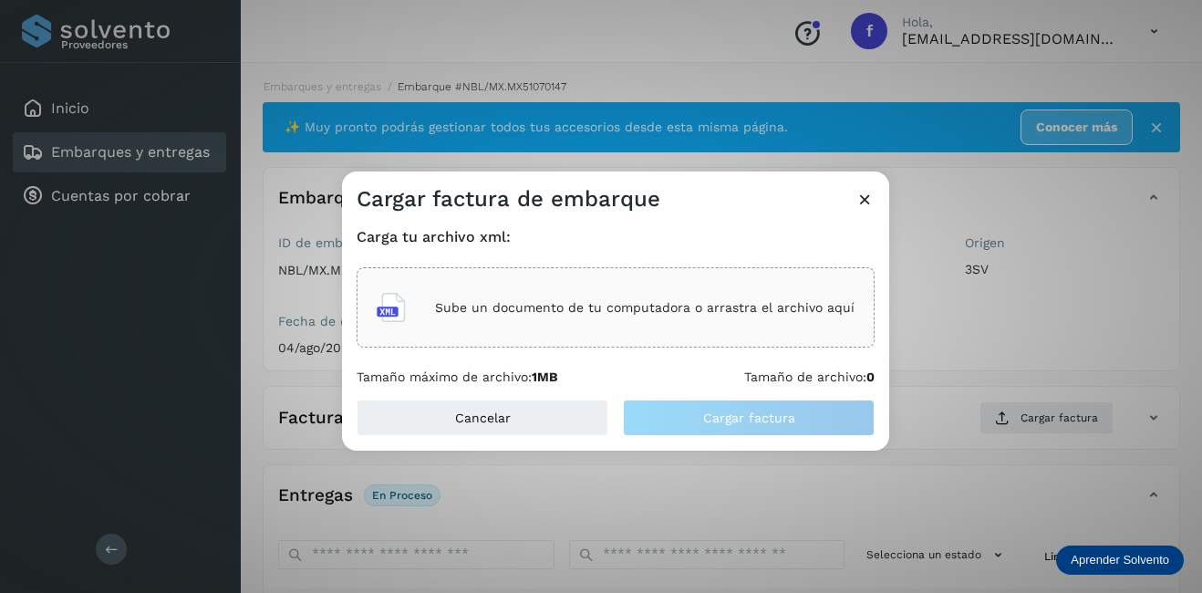
click at [512, 315] on p "Sube un documento de tu computadora o arrastra el archivo aquí" at bounding box center [645, 308] width 420 height 16
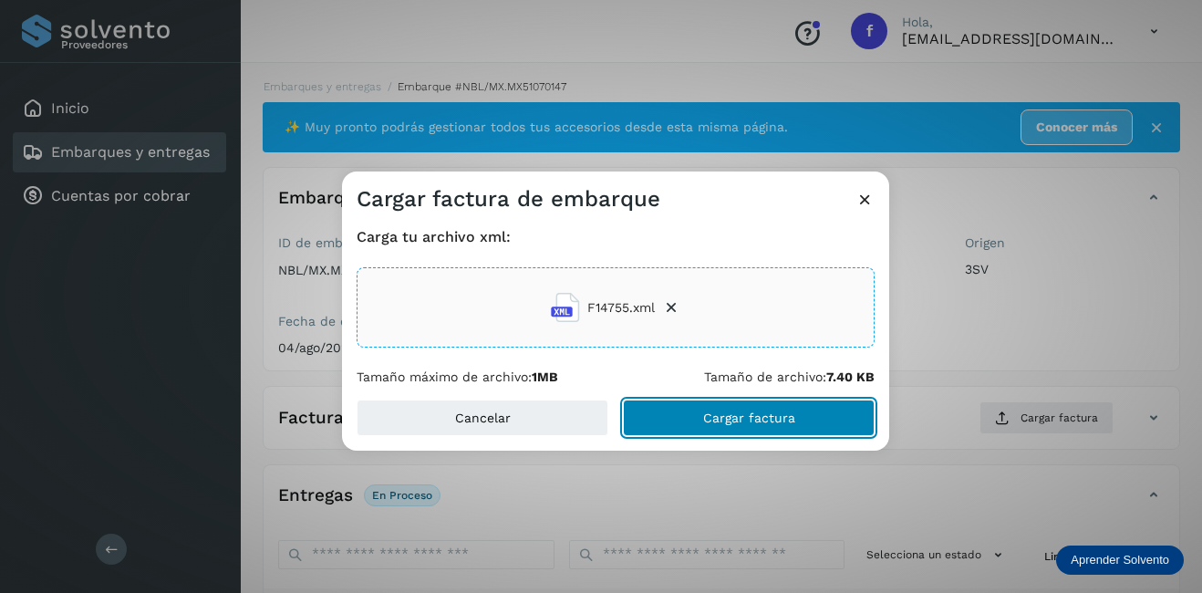
drag, startPoint x: 706, startPoint y: 419, endPoint x: 722, endPoint y: 417, distance: 15.6
click at [706, 420] on span "Cargar factura" at bounding box center [749, 417] width 92 height 13
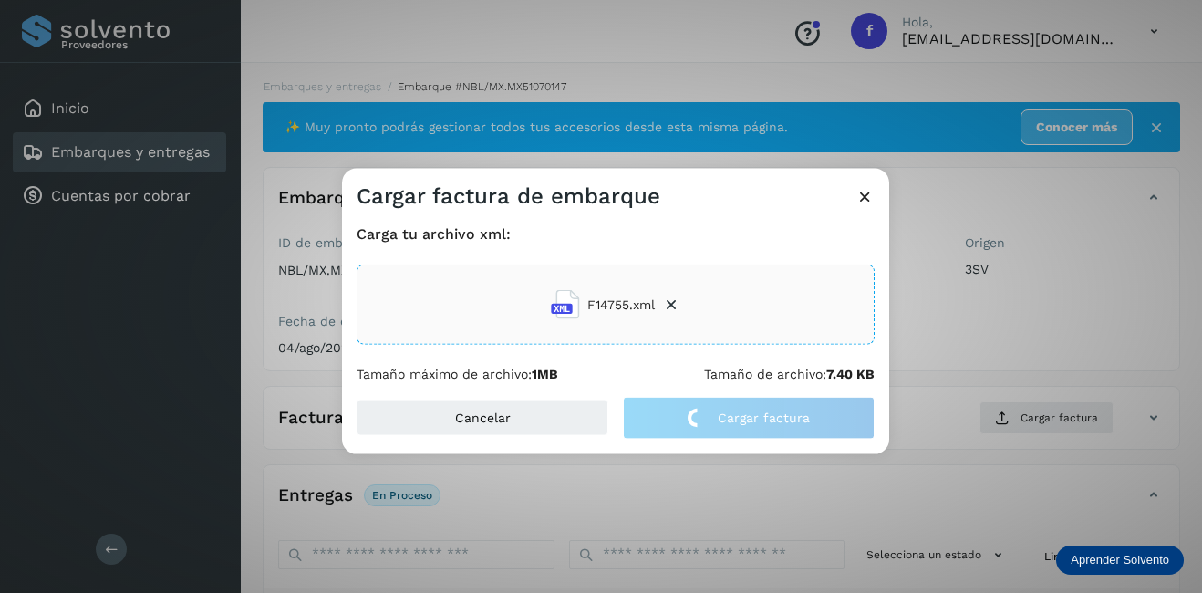
click at [964, 314] on div "Cargar factura de embarque Carga tu archivo xml: F14755.xml Tamaño máximo de ar…" at bounding box center [601, 296] width 1202 height 593
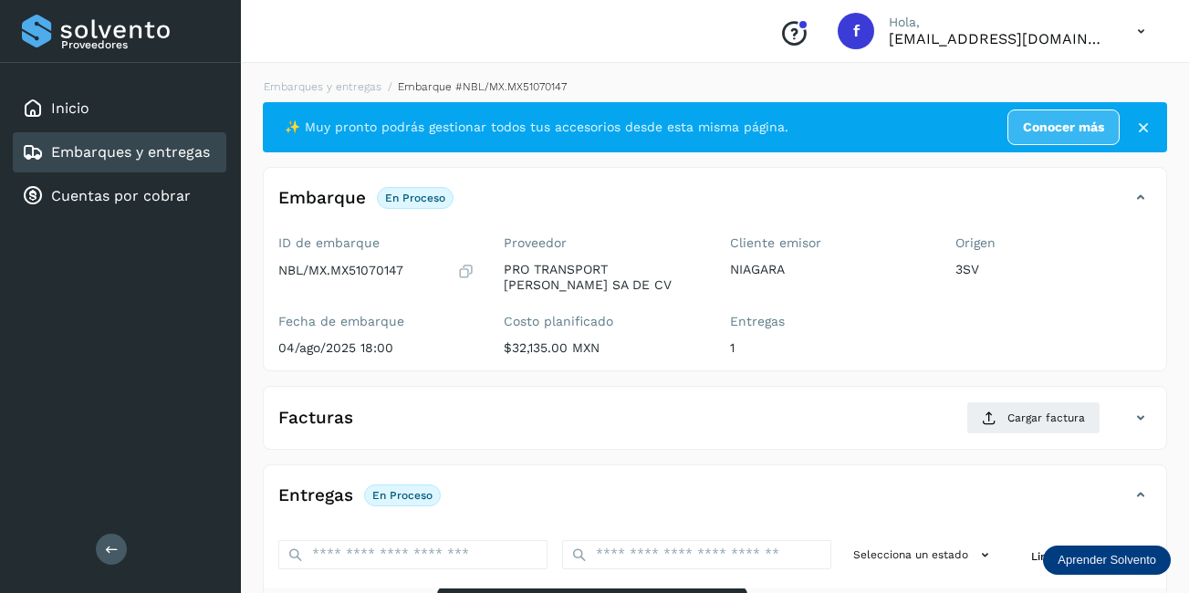
scroll to position [286, 0]
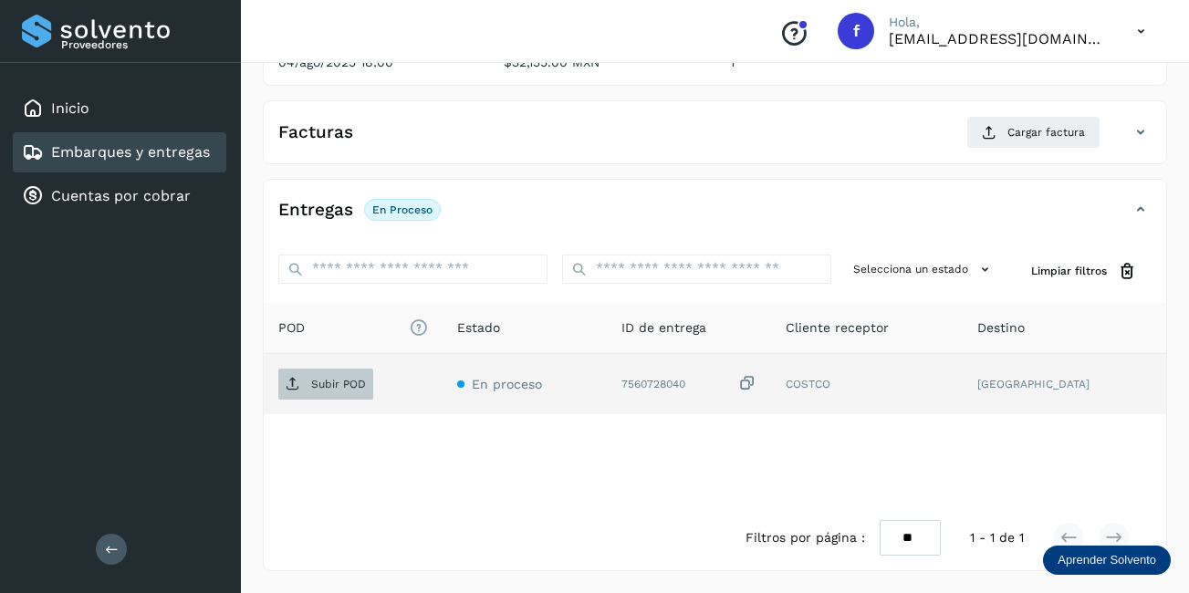
click at [319, 374] on span "Subir POD" at bounding box center [325, 384] width 95 height 29
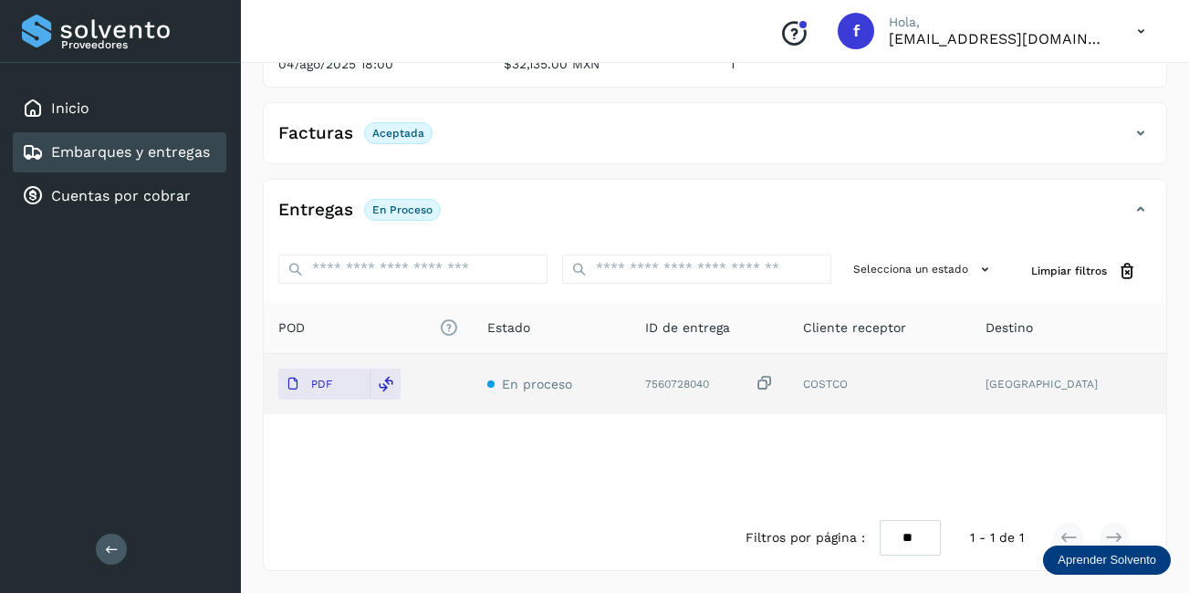
scroll to position [284, 0]
